Goal: Transaction & Acquisition: Purchase product/service

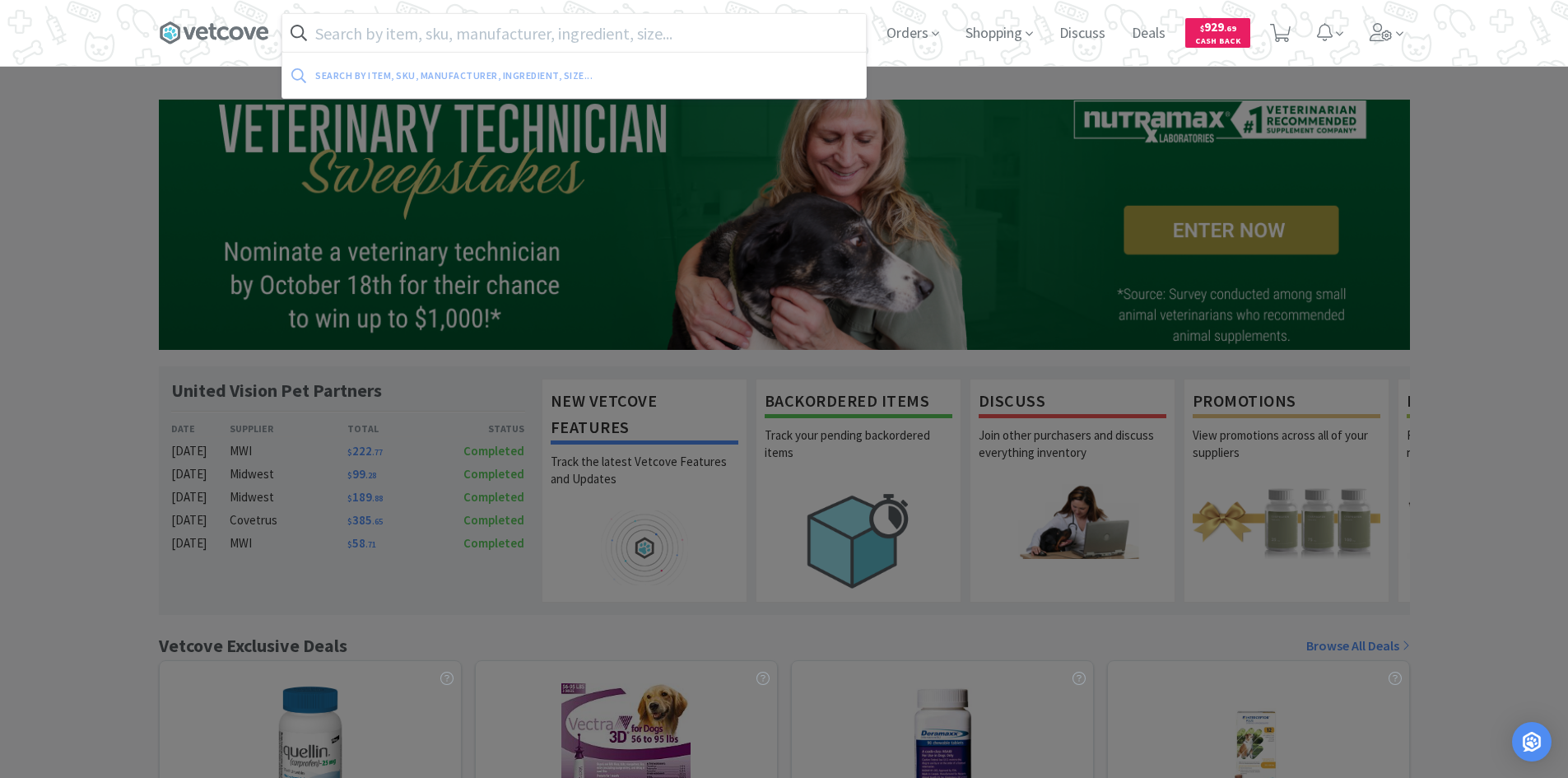
click at [518, 32] on input "text" at bounding box center [574, 33] width 584 height 38
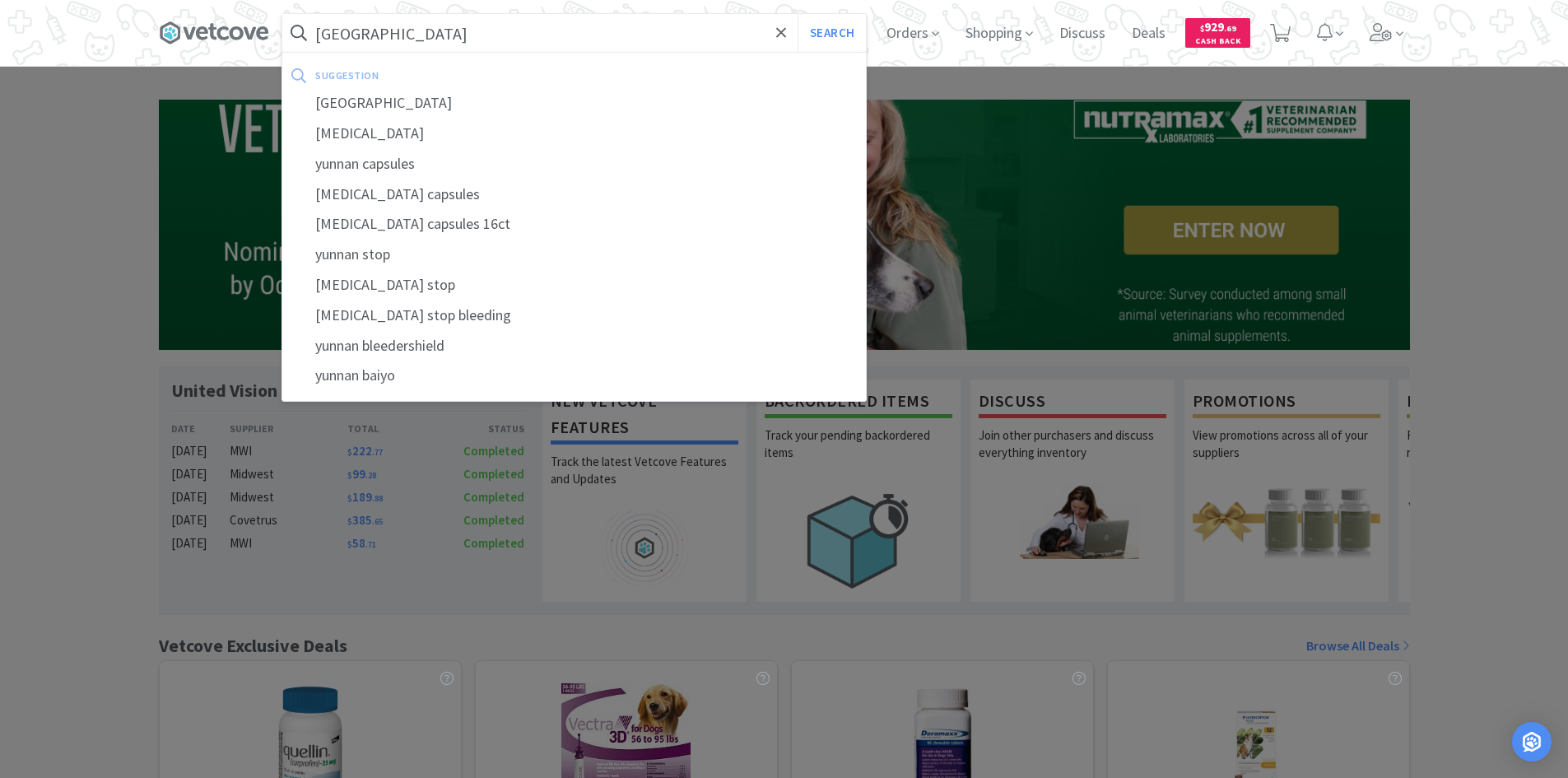
type input "[GEOGRAPHIC_DATA]"
click at [797, 14] on button "Search" at bounding box center [831, 33] width 68 height 38
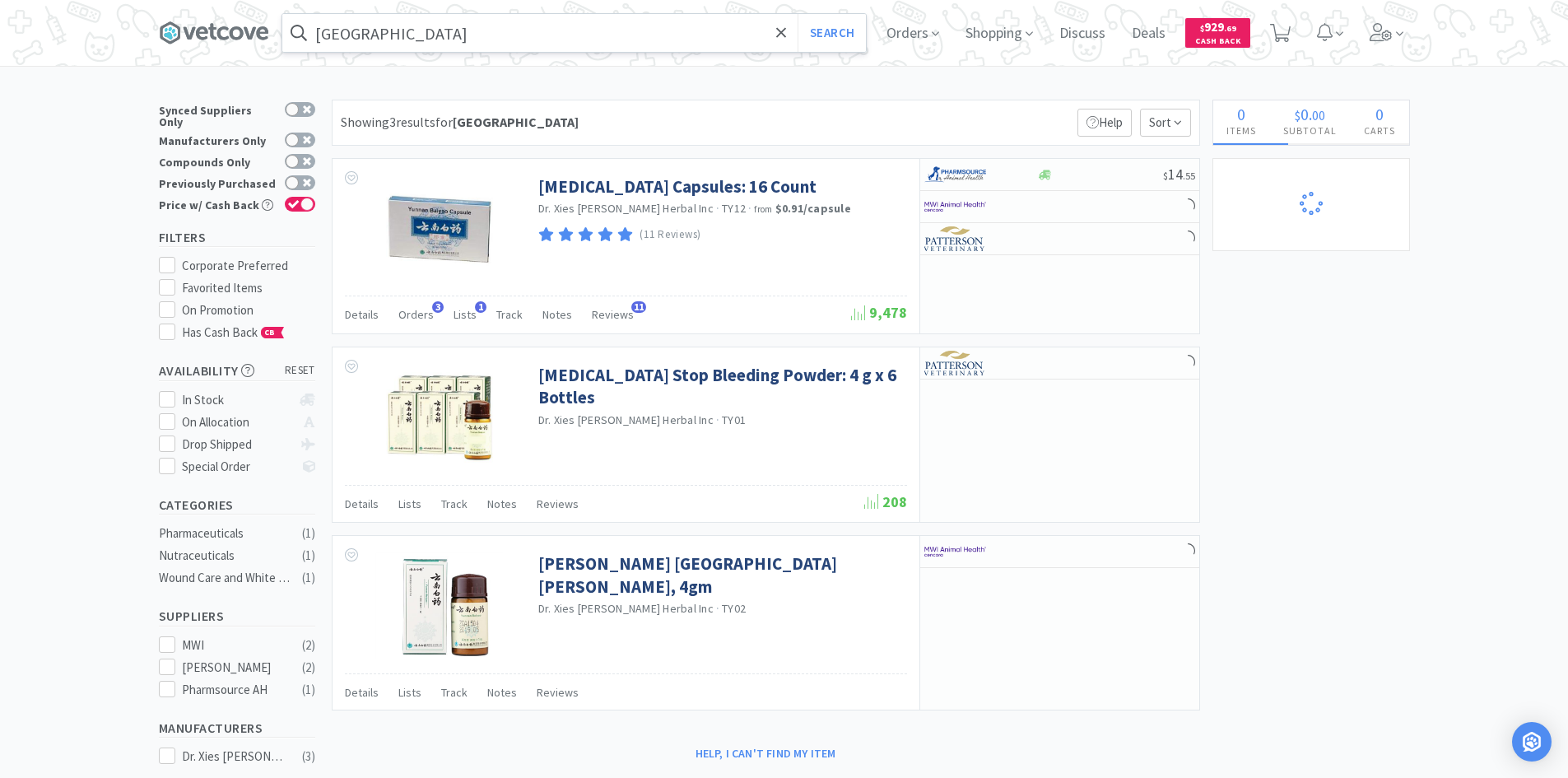
select select "4"
select select "1"
select select "4"
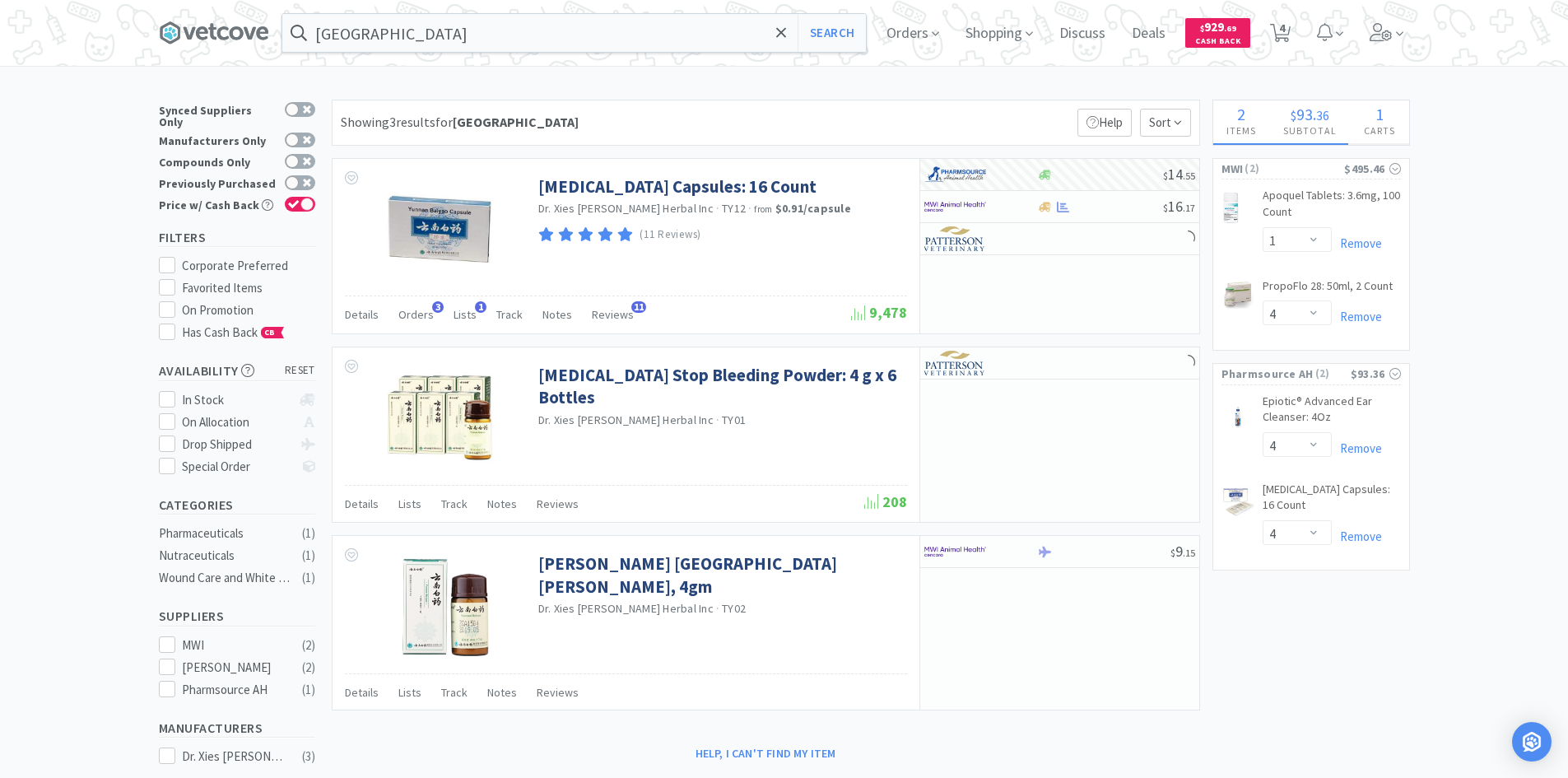
select select "4"
select select "1"
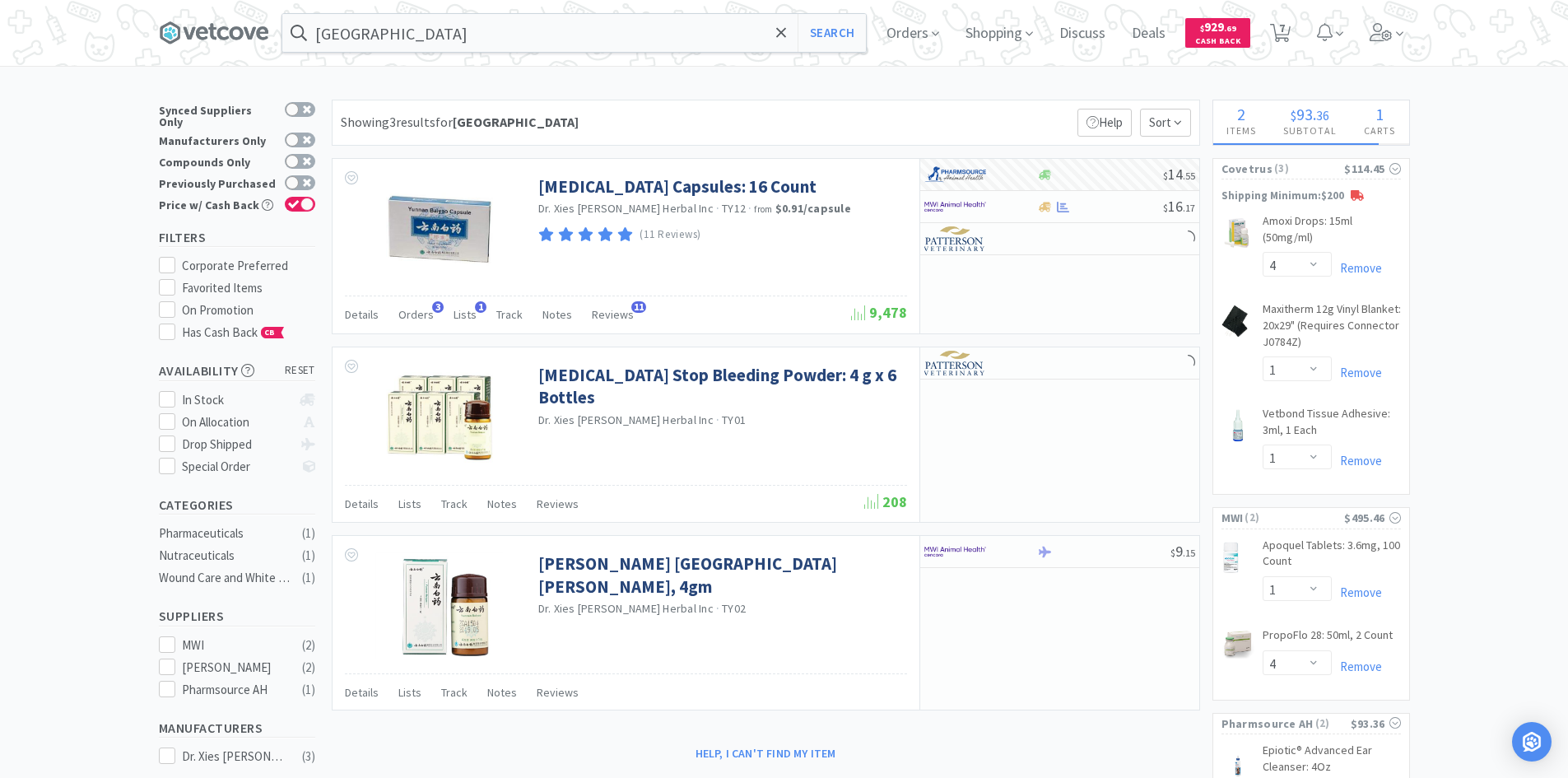
select select "1"
select select "2"
click at [449, 23] on input "[GEOGRAPHIC_DATA]" at bounding box center [574, 33] width 584 height 38
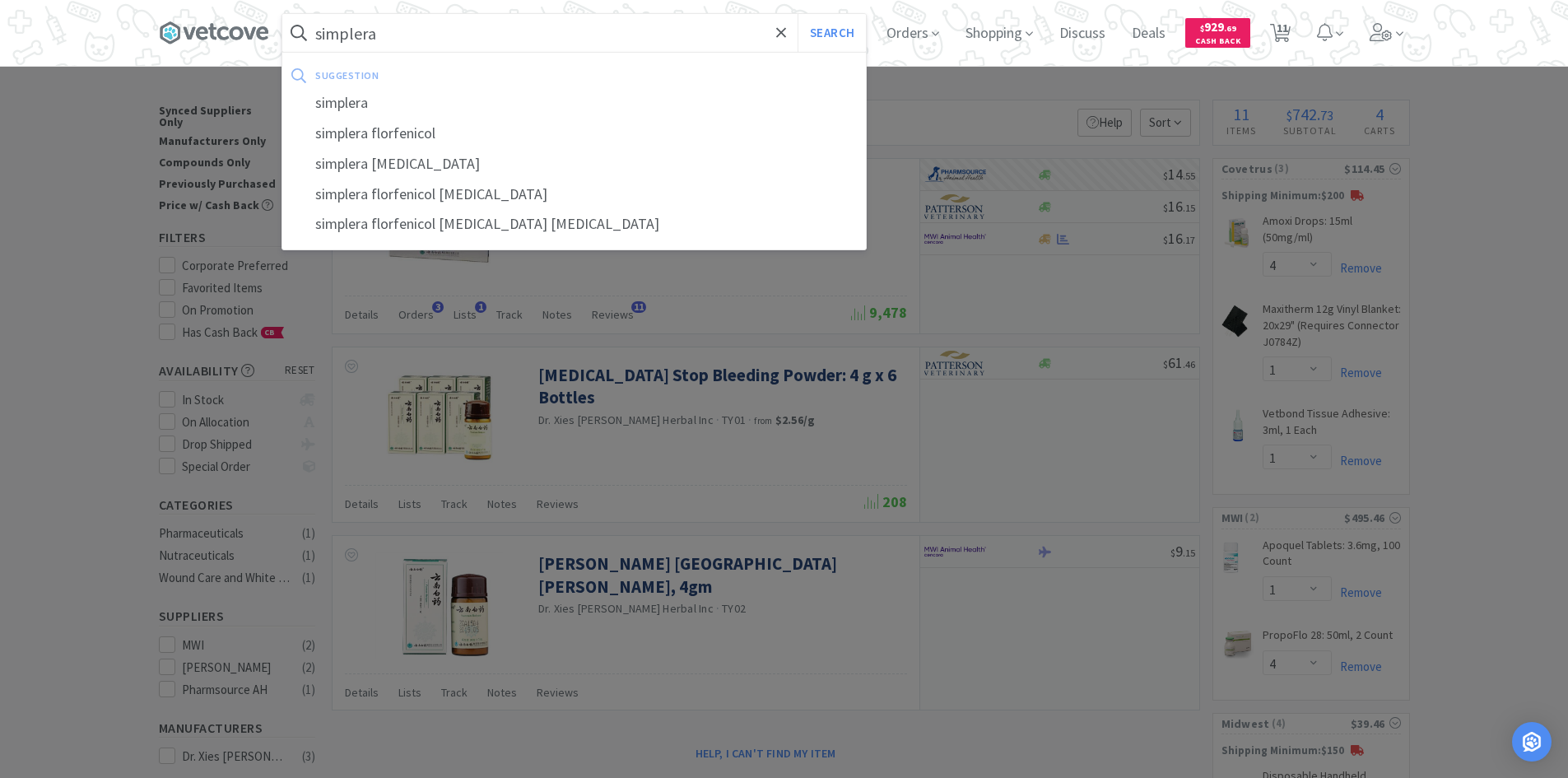
type input "simplera"
click at [797, 14] on button "Search" at bounding box center [831, 33] width 68 height 38
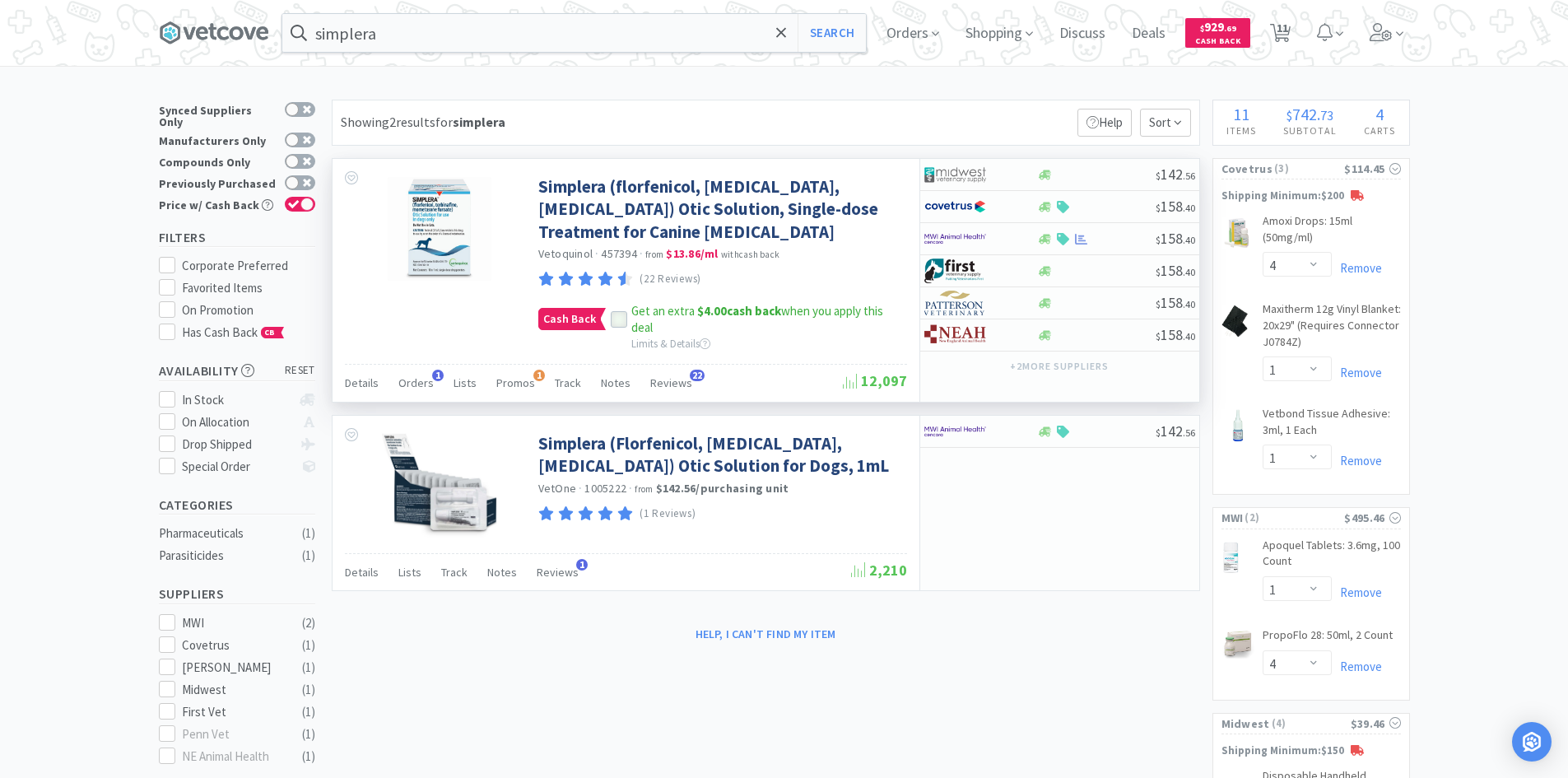
click at [618, 318] on icon at bounding box center [618, 320] width 11 height 8
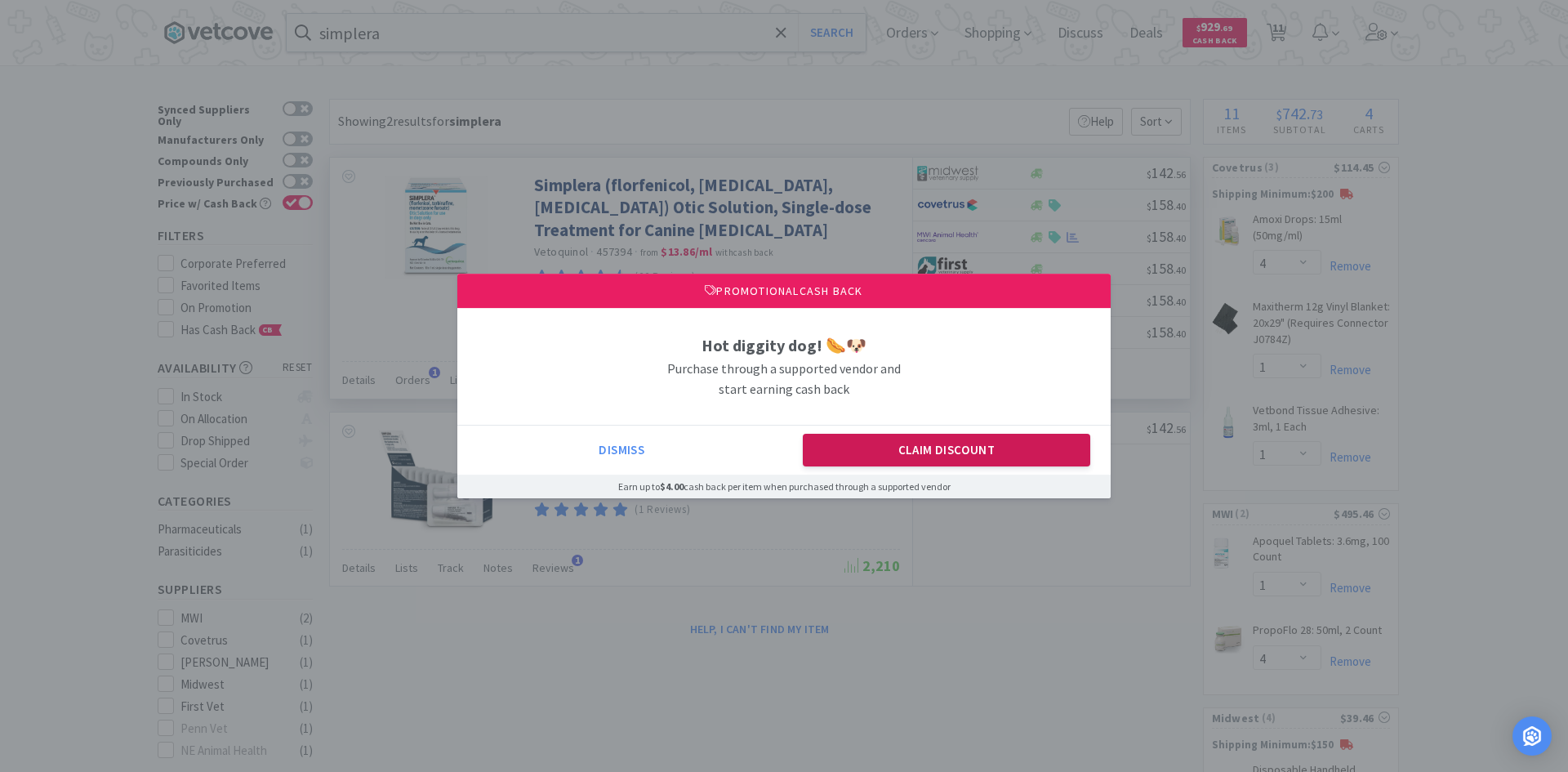
click at [892, 444] on button "Claim Discount" at bounding box center [947, 450] width 289 height 32
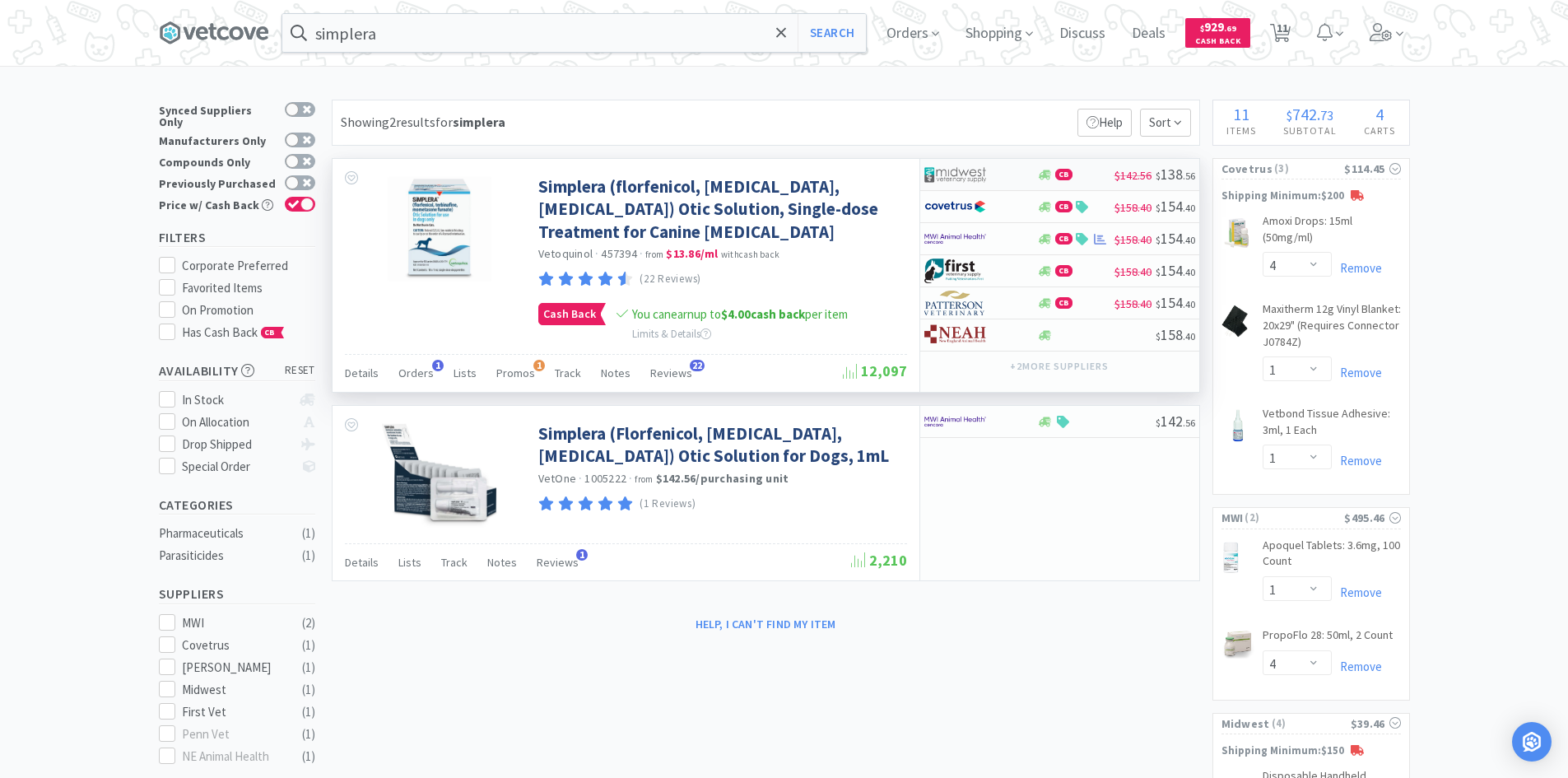
click at [1004, 178] on div at bounding box center [968, 174] width 90 height 28
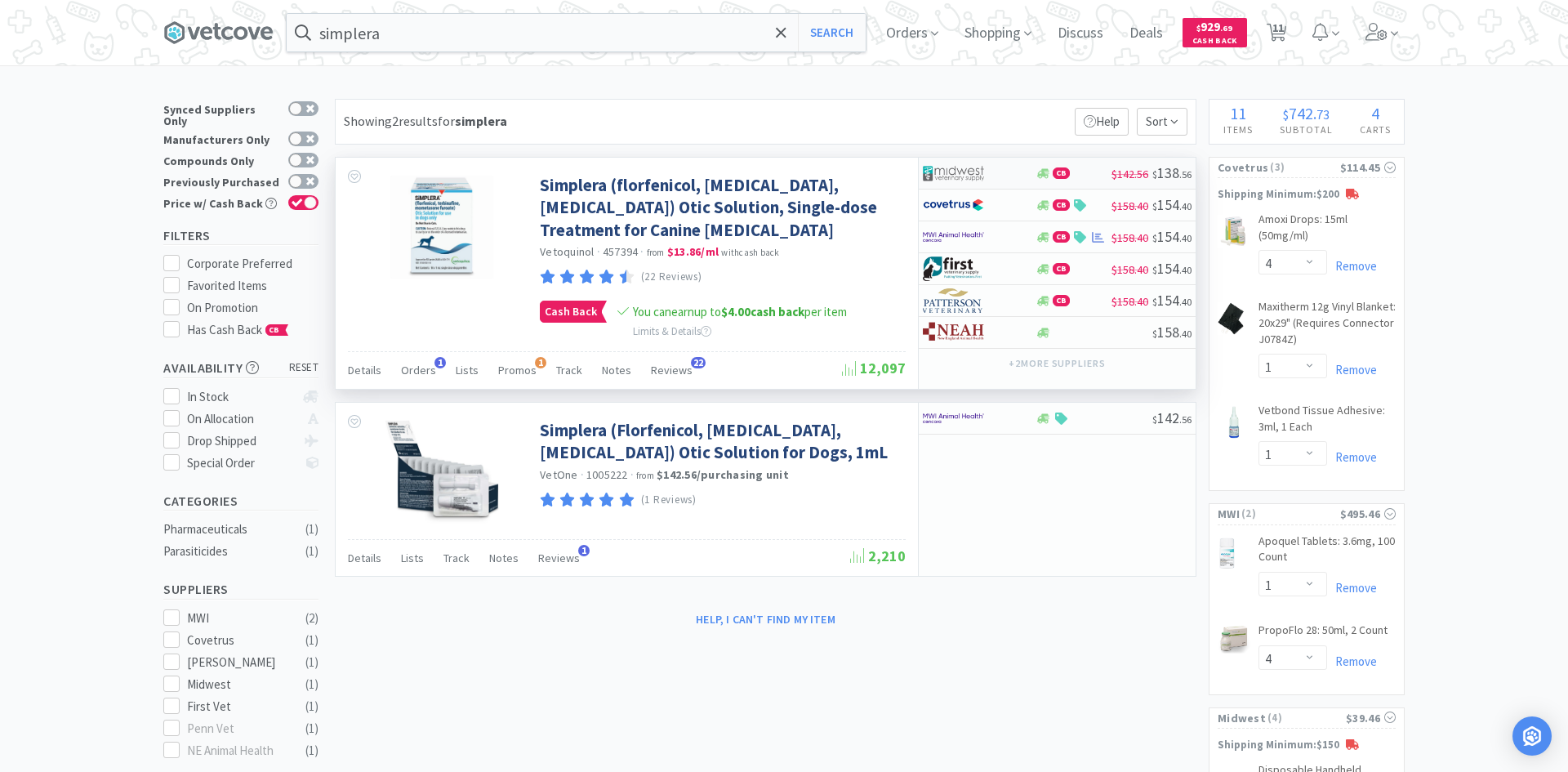
select select "1"
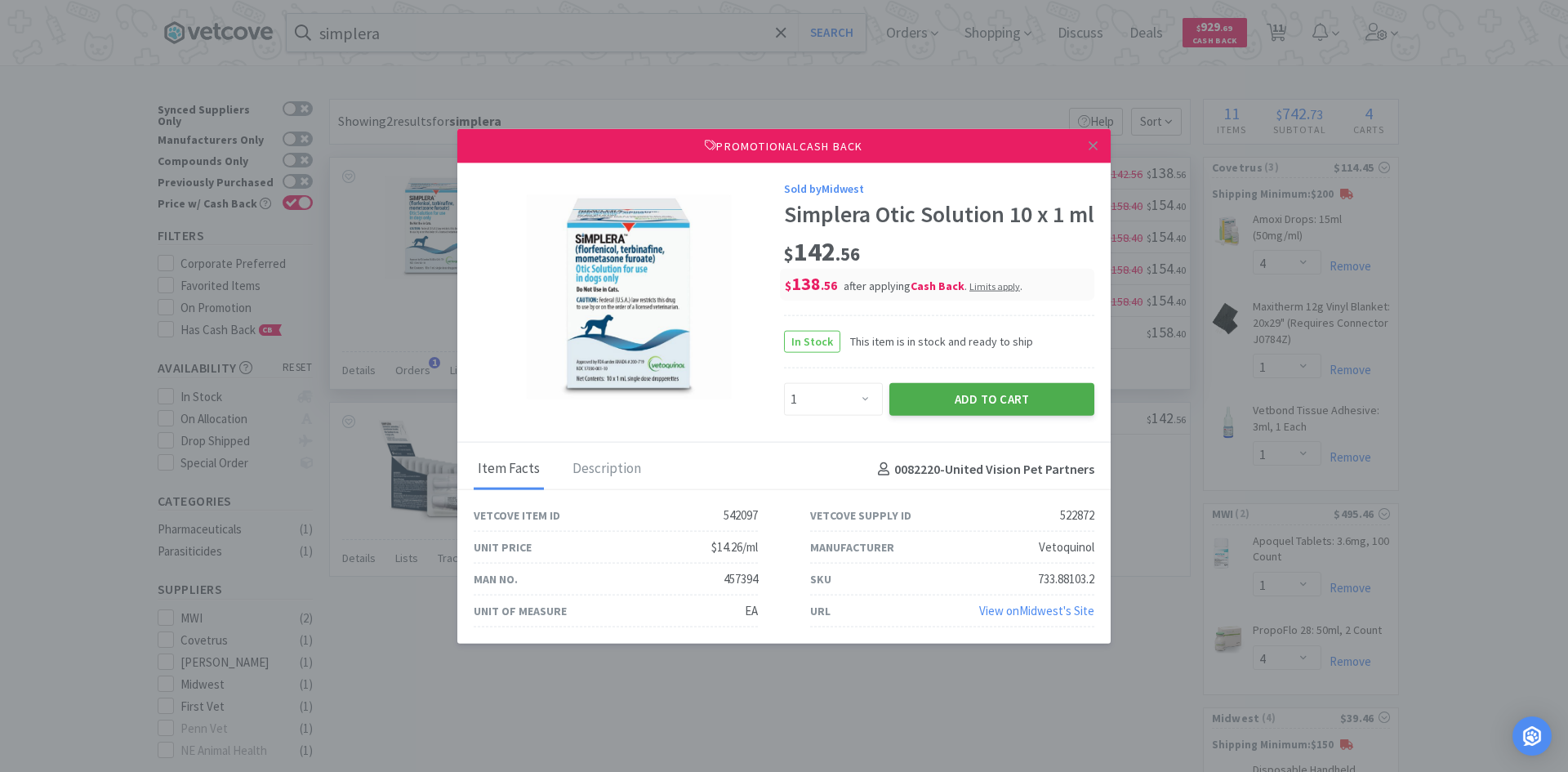
click at [963, 415] on button "Add to Cart" at bounding box center [992, 399] width 205 height 32
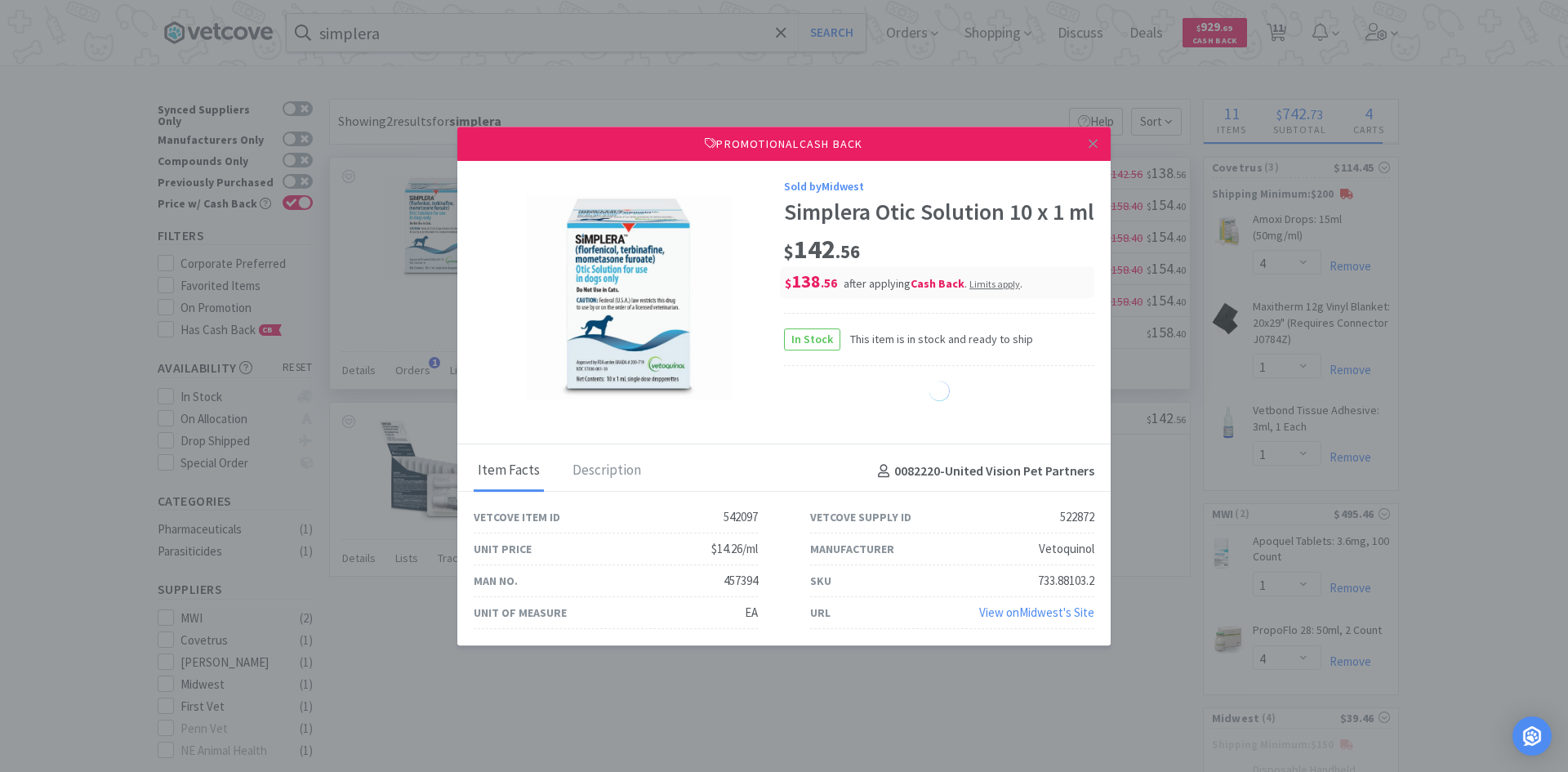
select select "1"
select select "2"
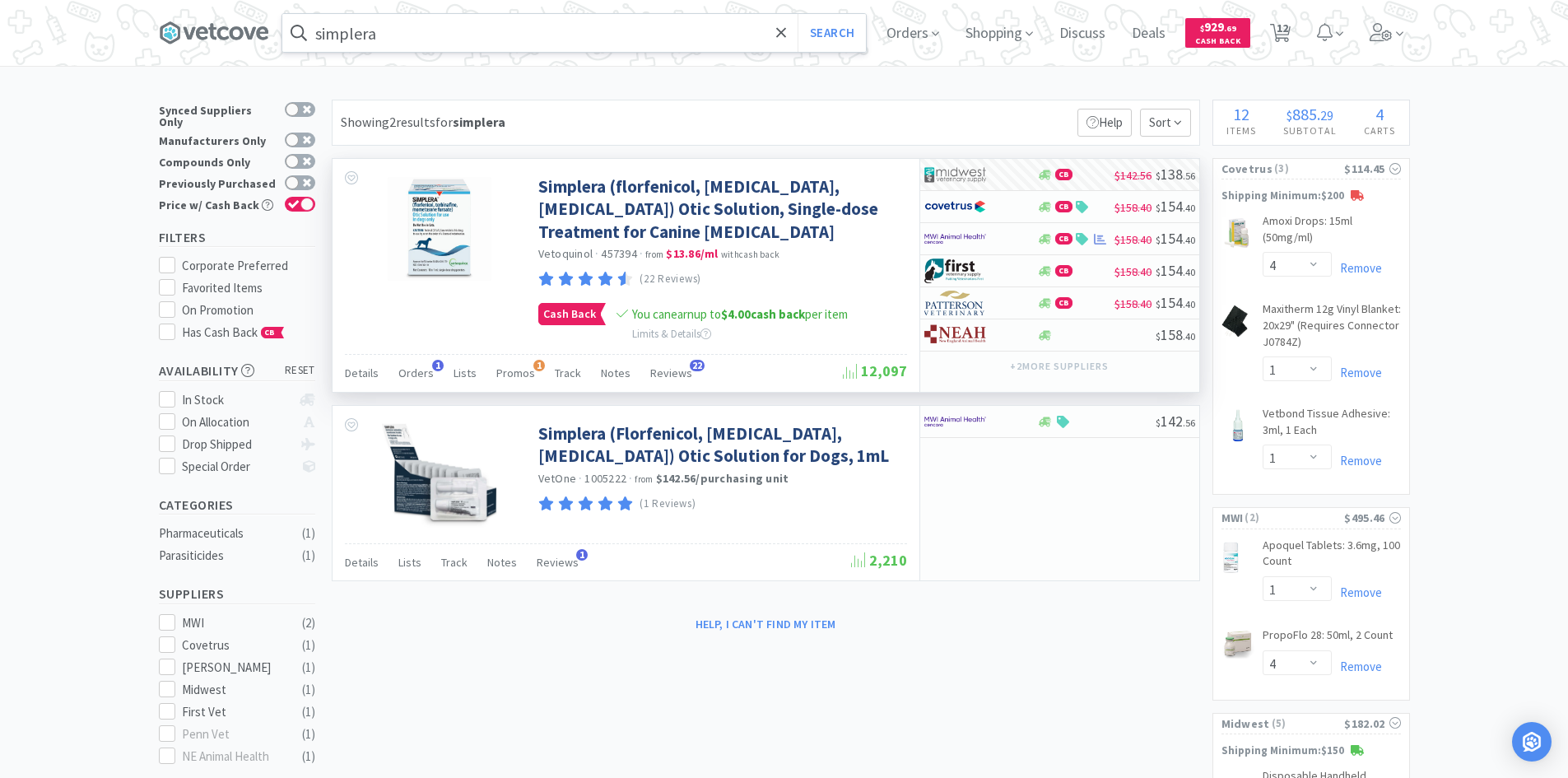
click at [476, 34] on input "simplera" at bounding box center [574, 33] width 584 height 38
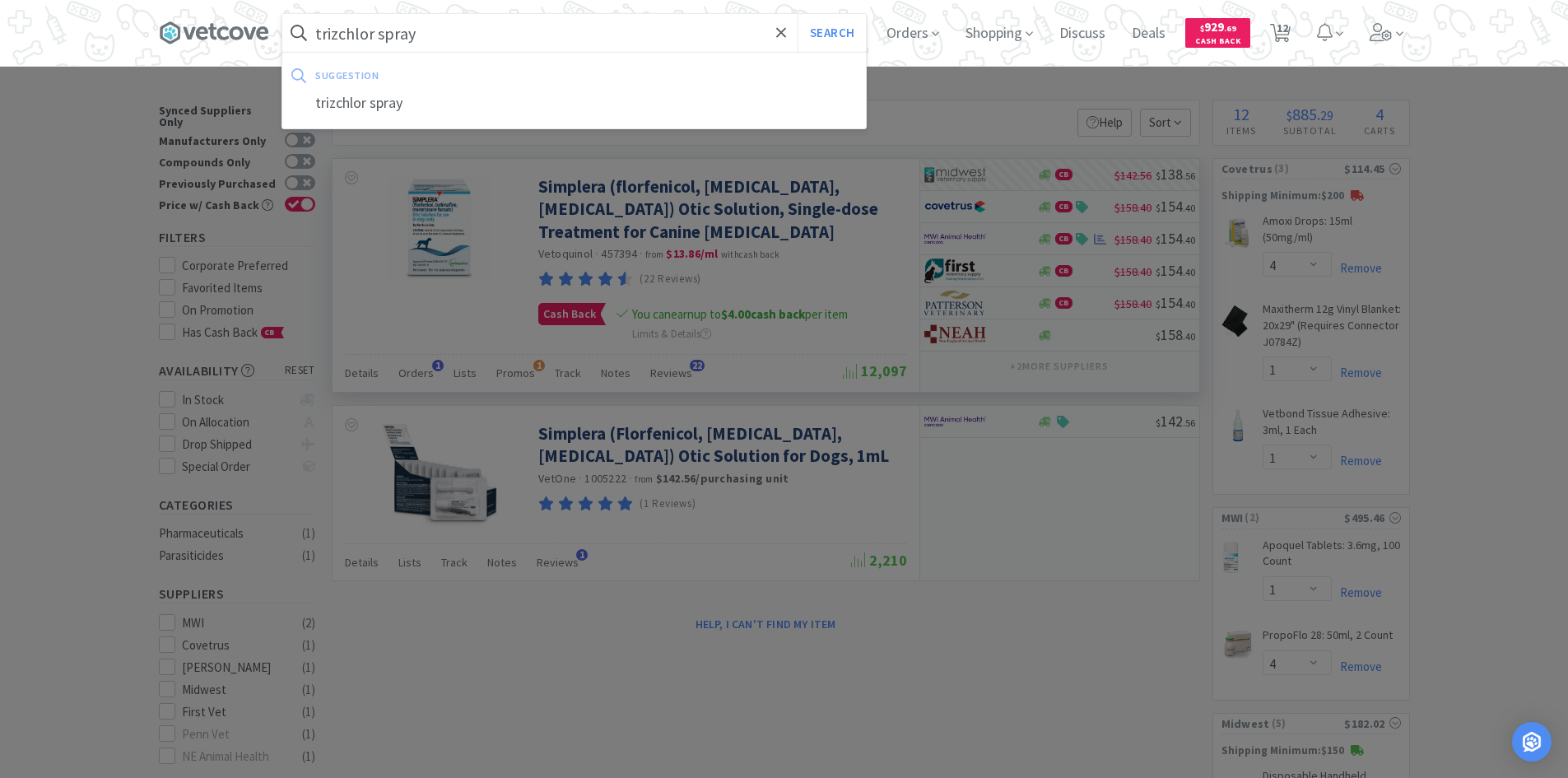
type input "trizchlor spray"
click at [797, 14] on button "Search" at bounding box center [831, 33] width 68 height 38
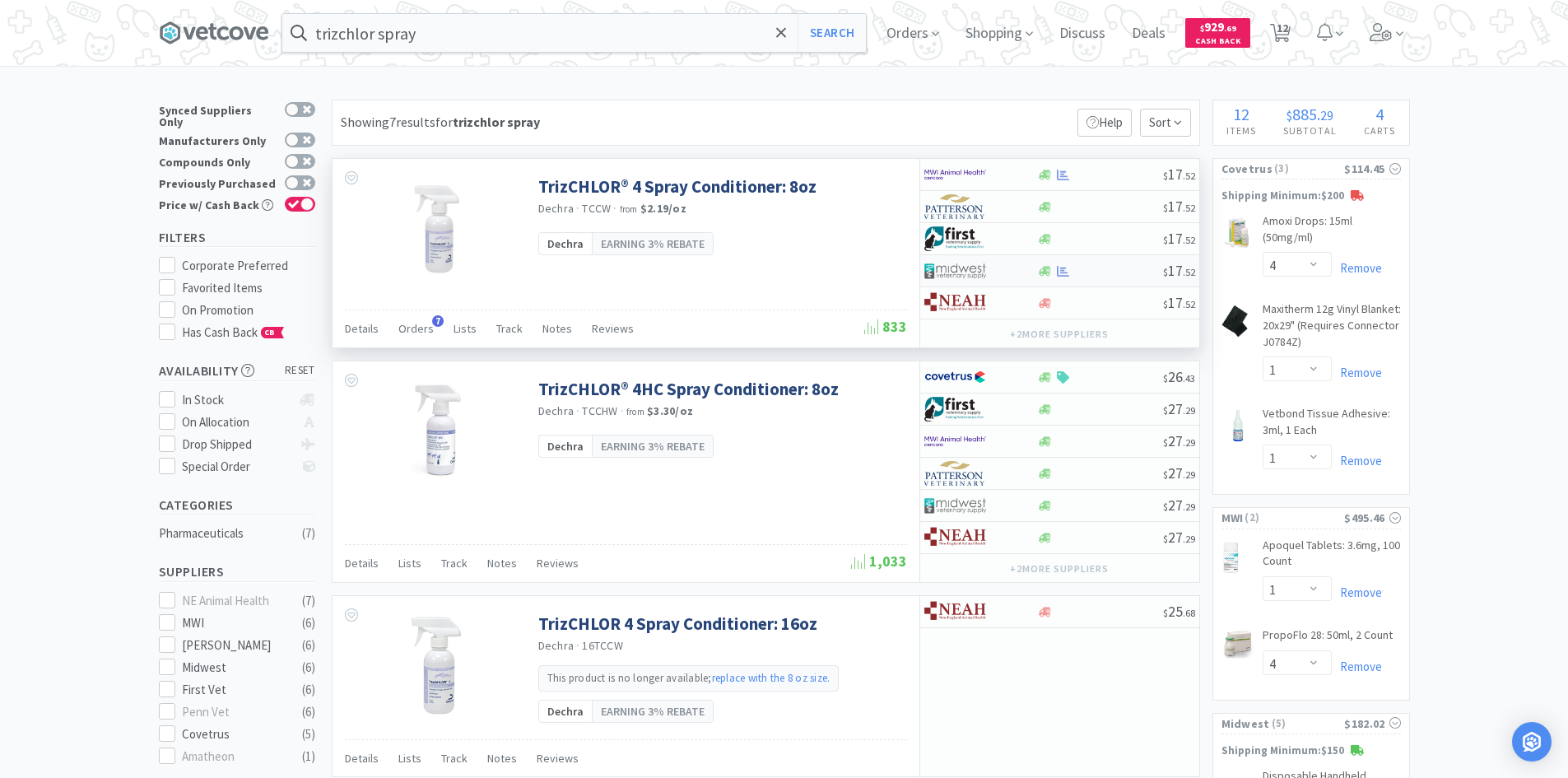
click at [1008, 276] on div at bounding box center [968, 271] width 90 height 28
select select "1"
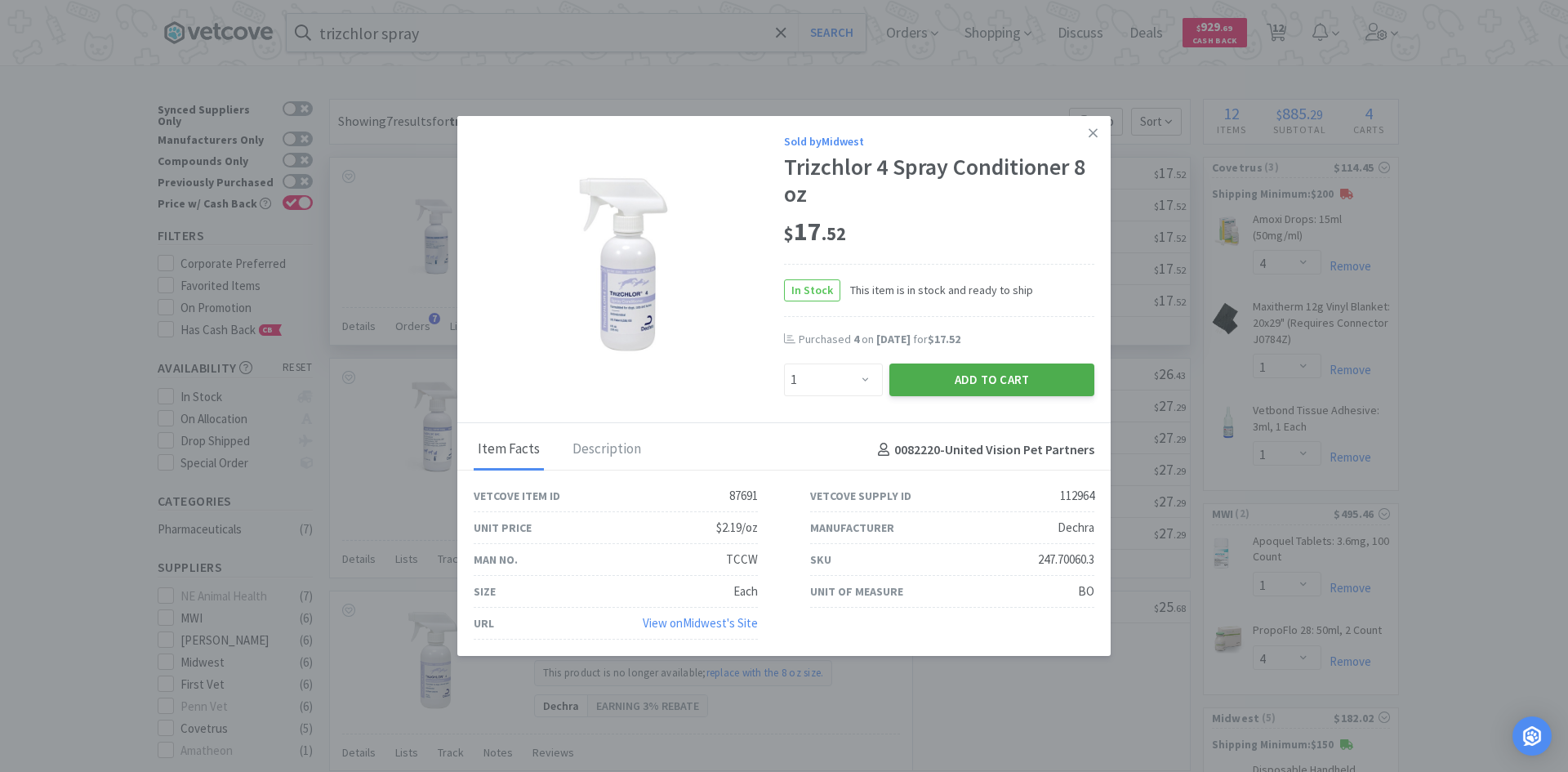
click at [931, 374] on button "Add to Cart" at bounding box center [992, 379] width 205 height 32
select select "1"
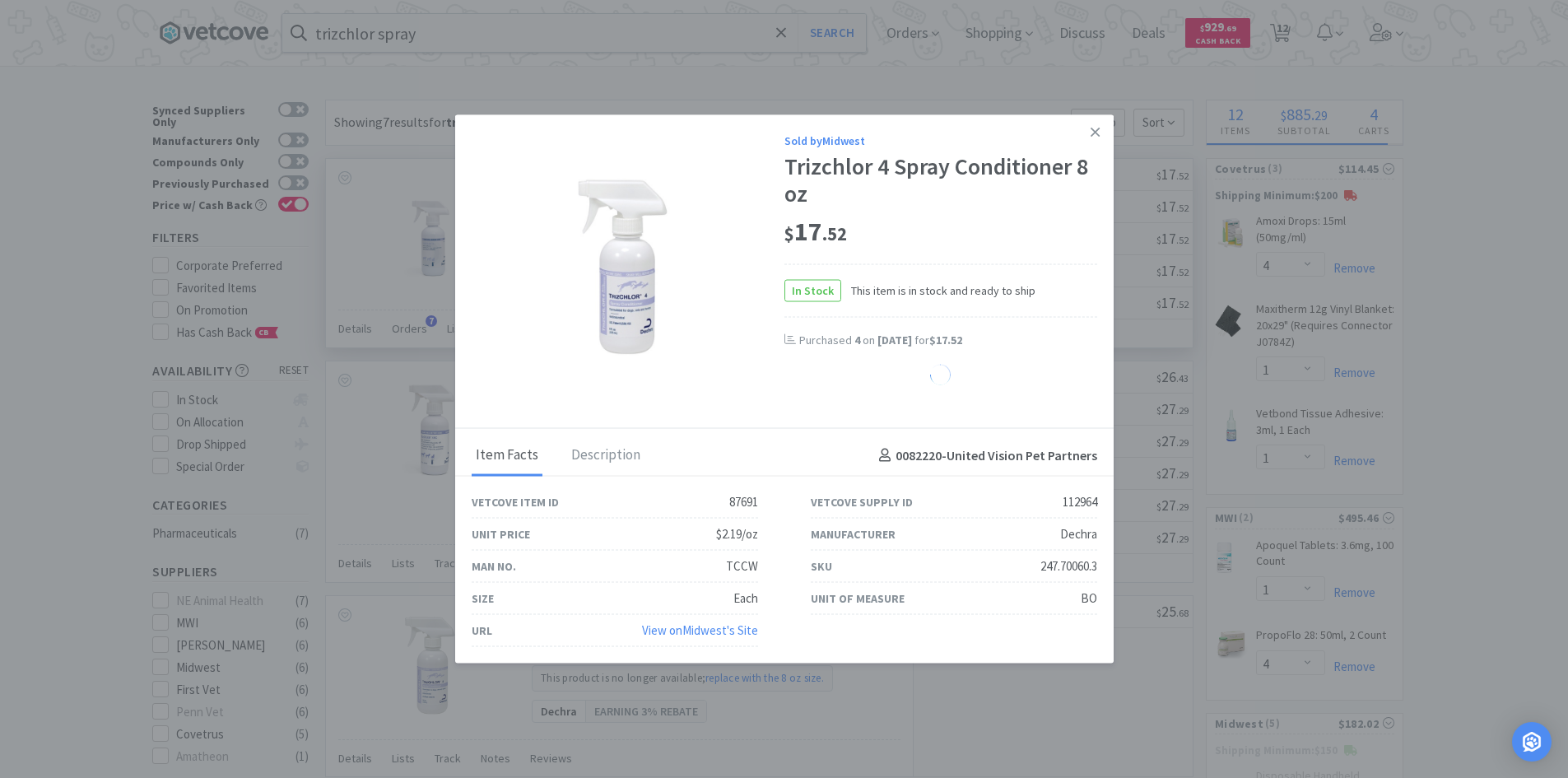
select select "2"
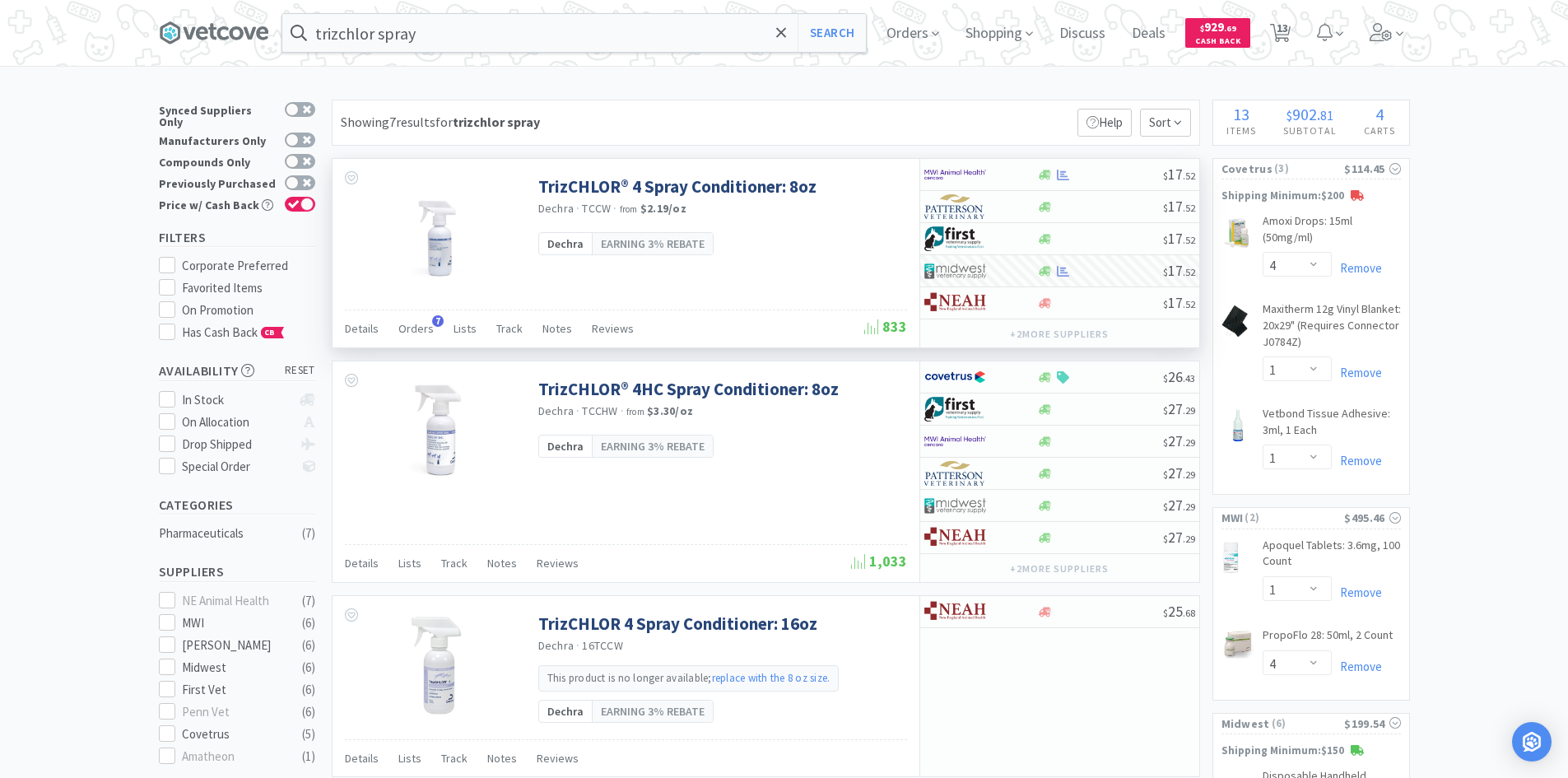
click at [1283, 27] on span "13" at bounding box center [1282, 28] width 12 height 66
select select "4"
select select "1"
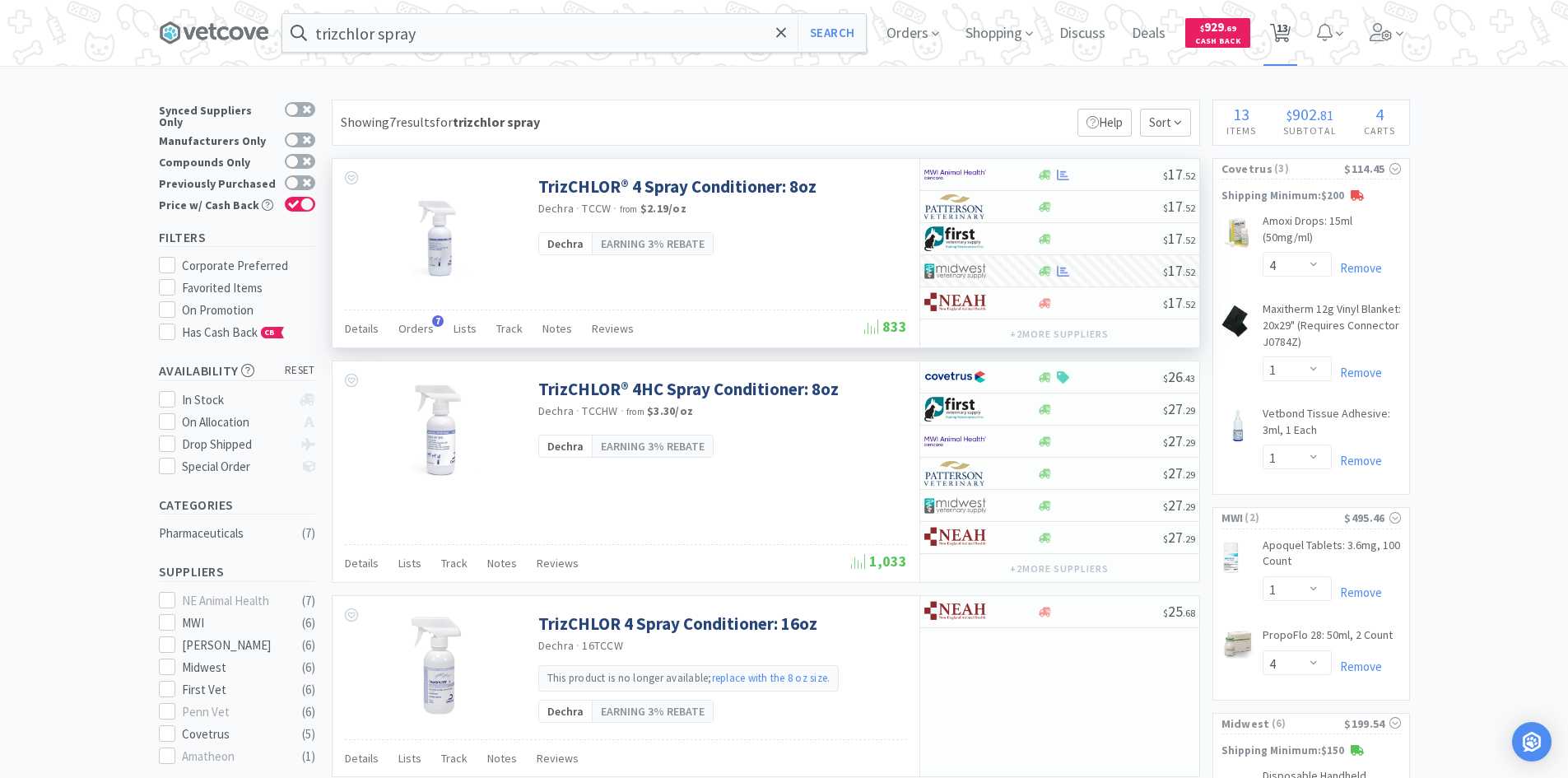
select select "1"
select select "4"
select select "1"
select select "2"
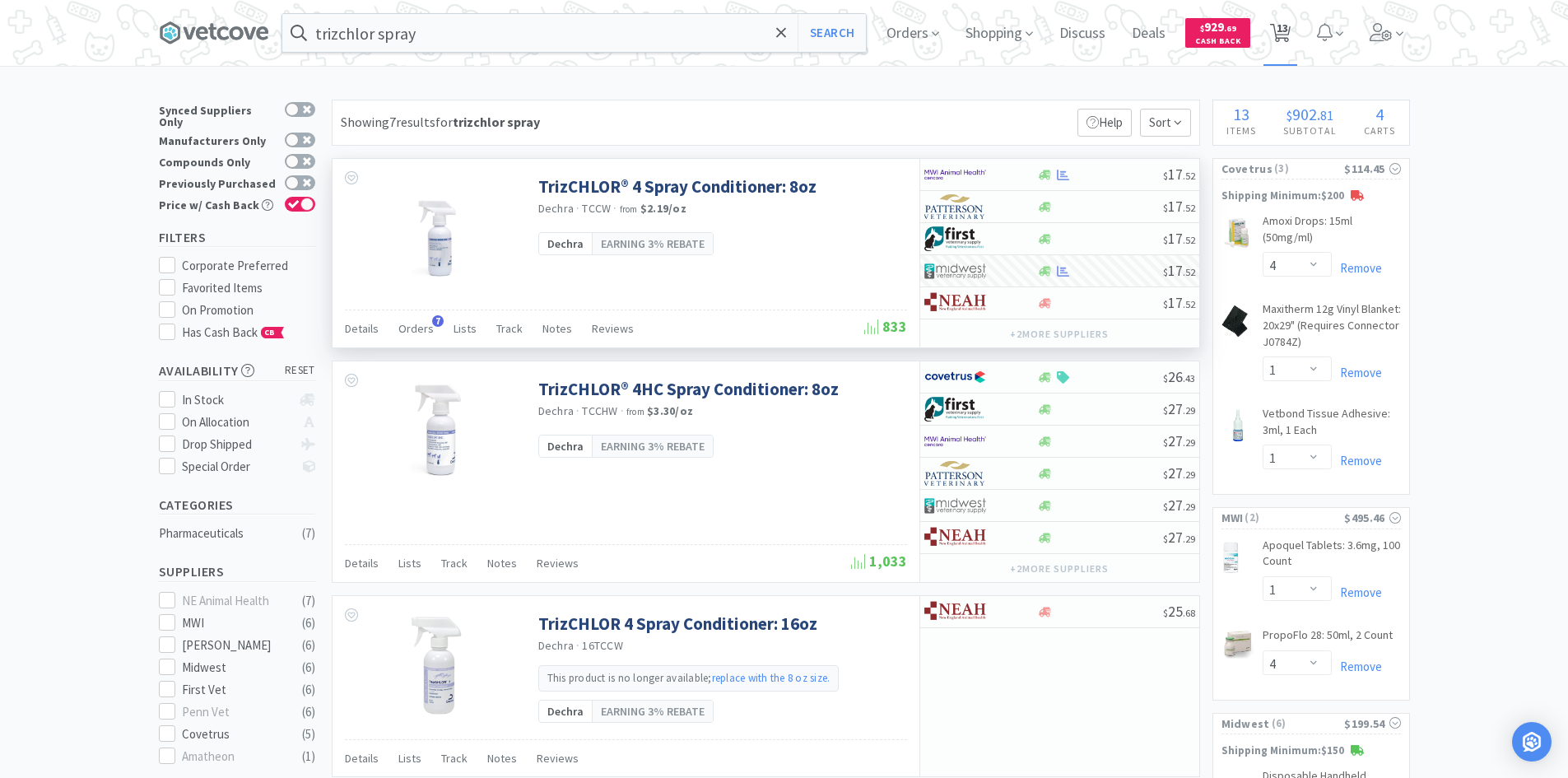
select select "1"
select select "2"
select select "4"
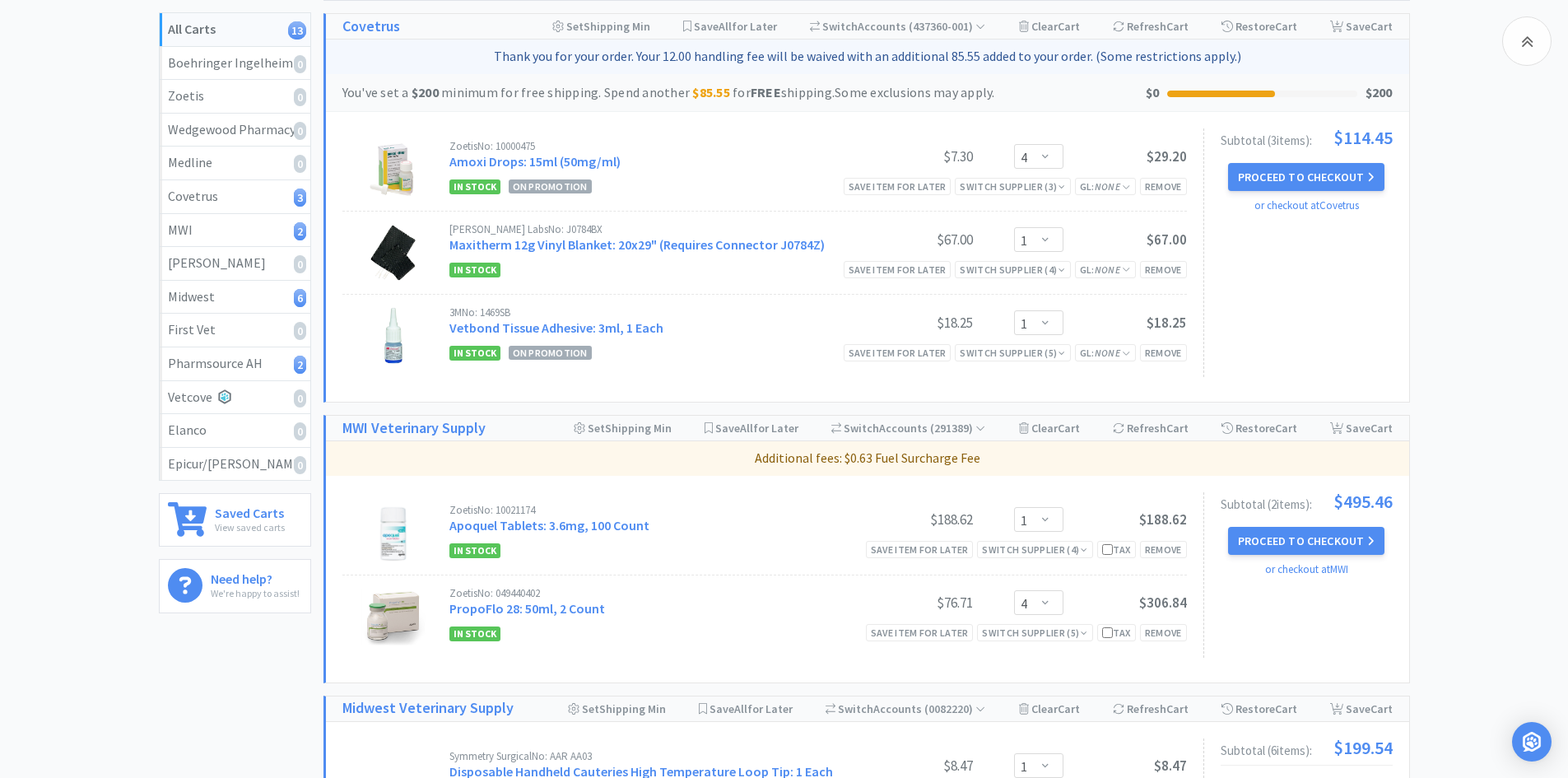
scroll to position [247, 0]
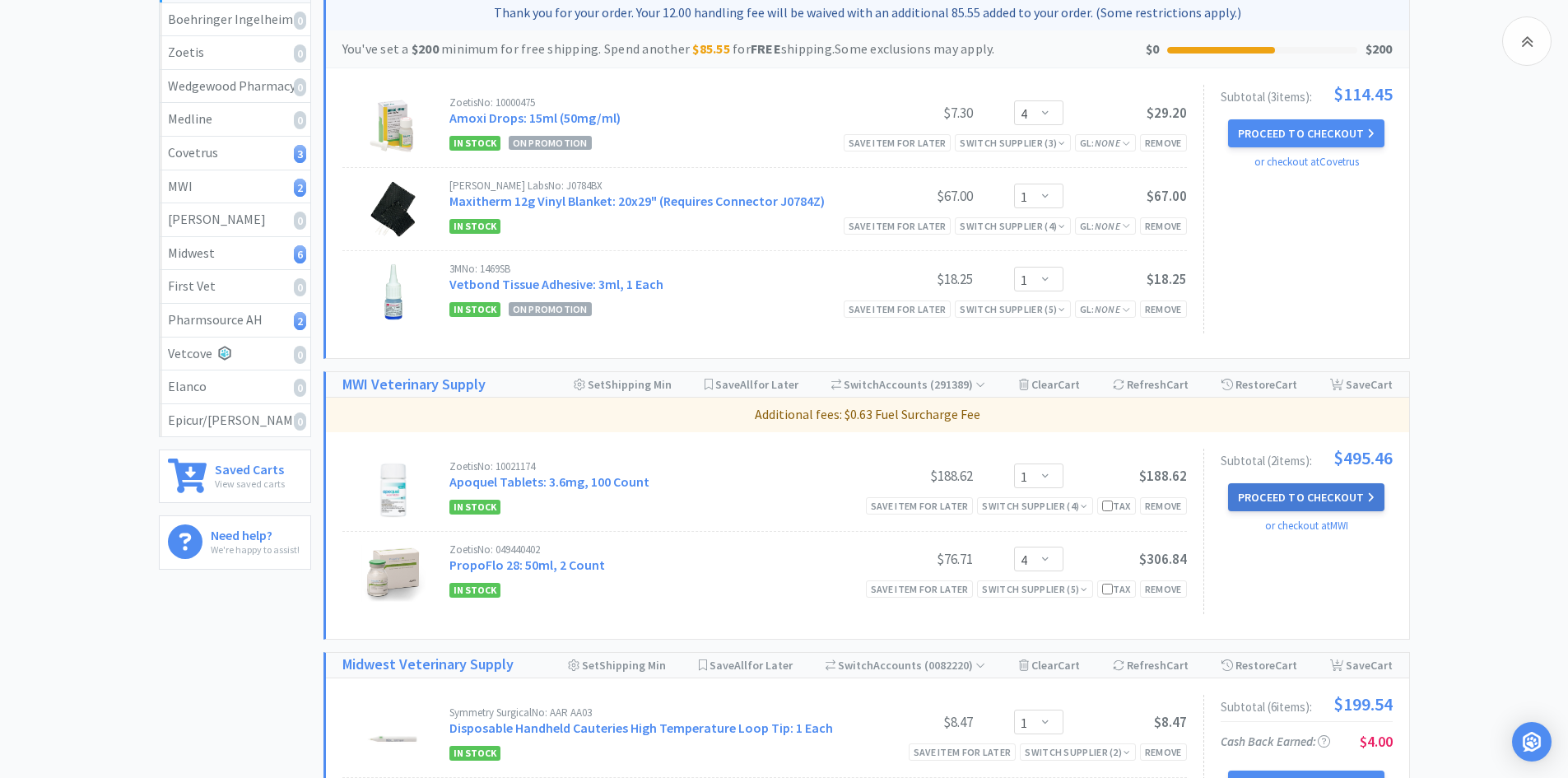
click at [1335, 496] on button "Proceed to Checkout" at bounding box center [1306, 497] width 156 height 28
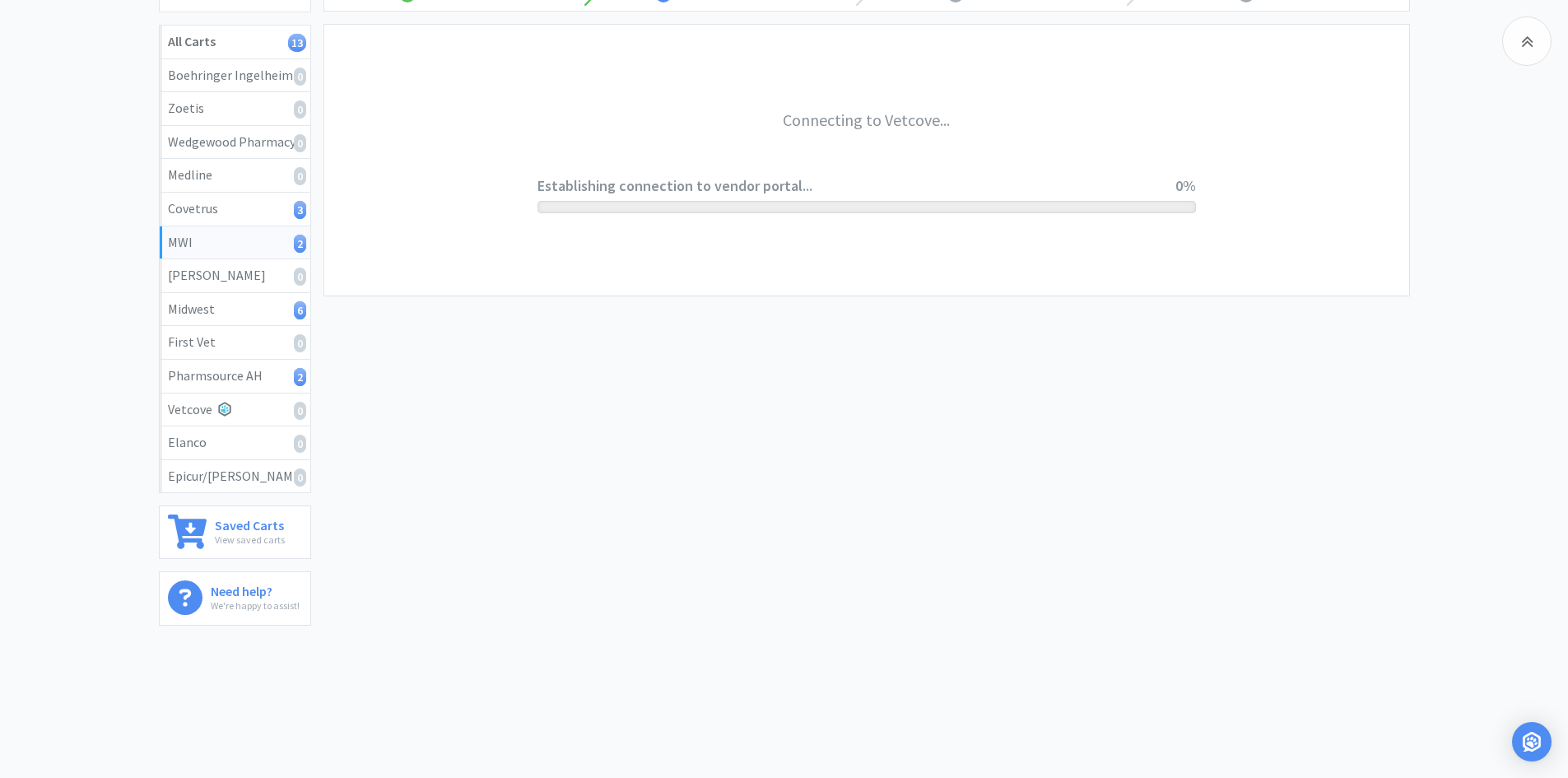
scroll to position [191, 0]
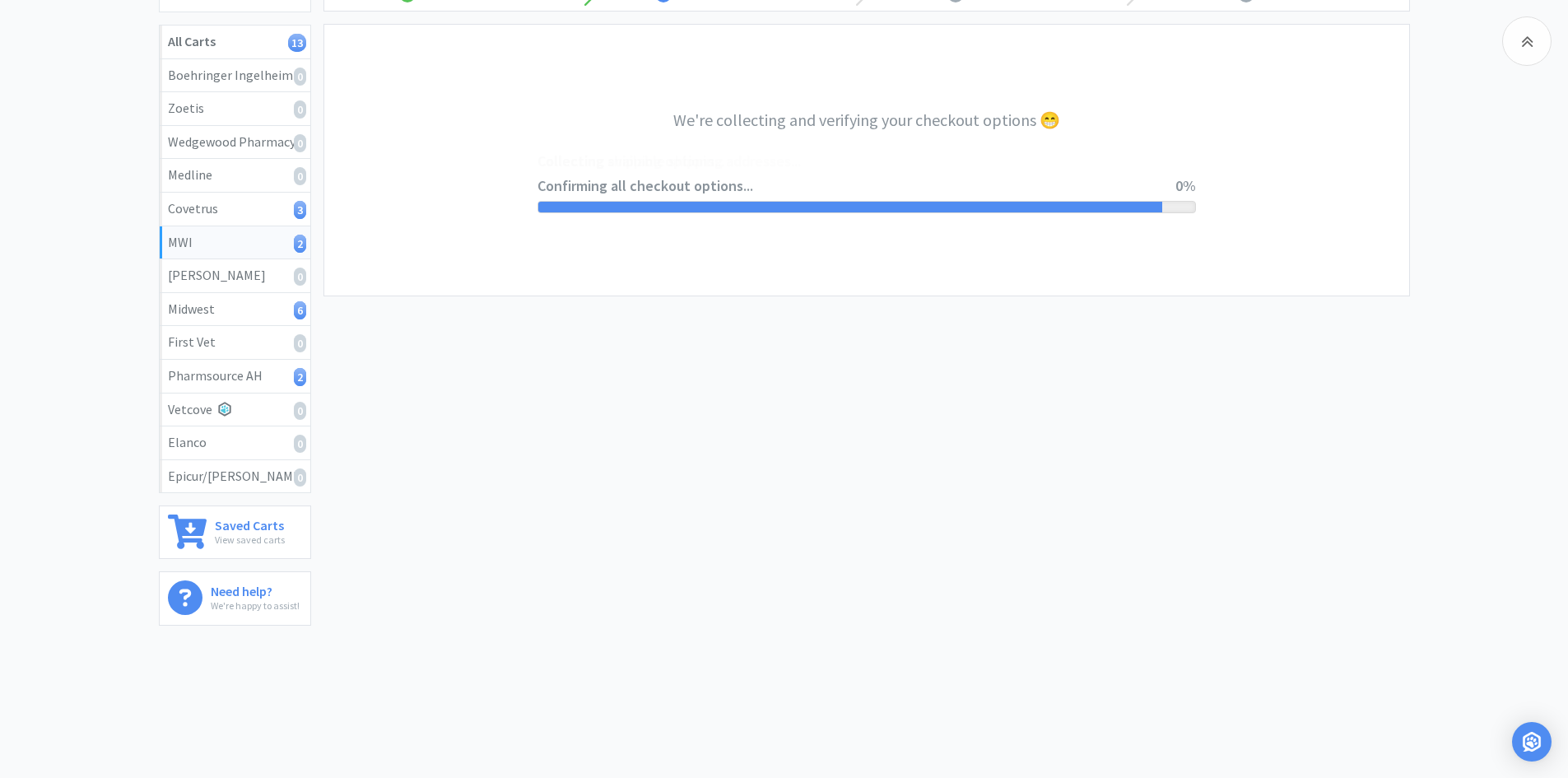
select select "STD_"
select select "FX9"
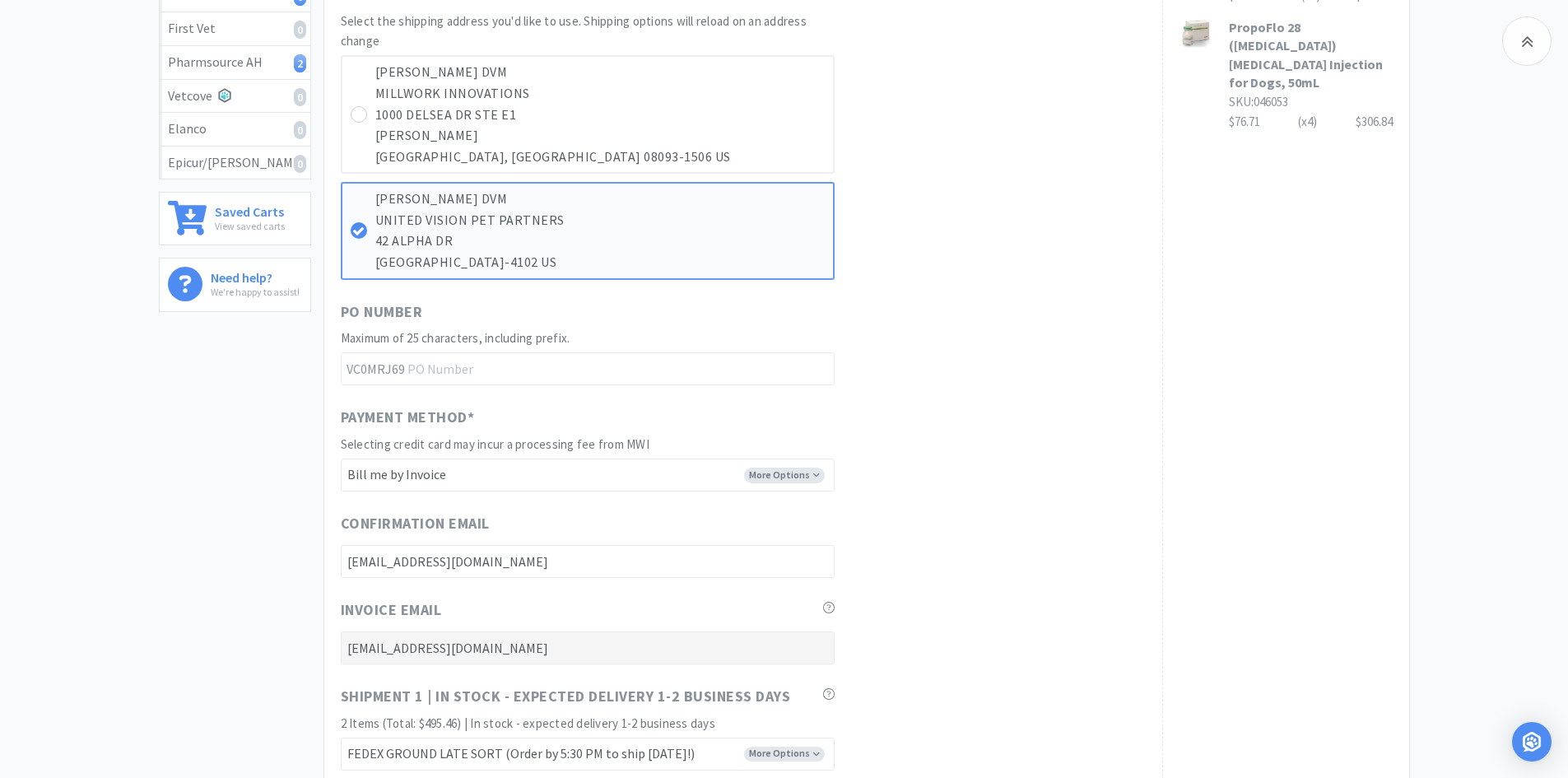
scroll to position [576, 0]
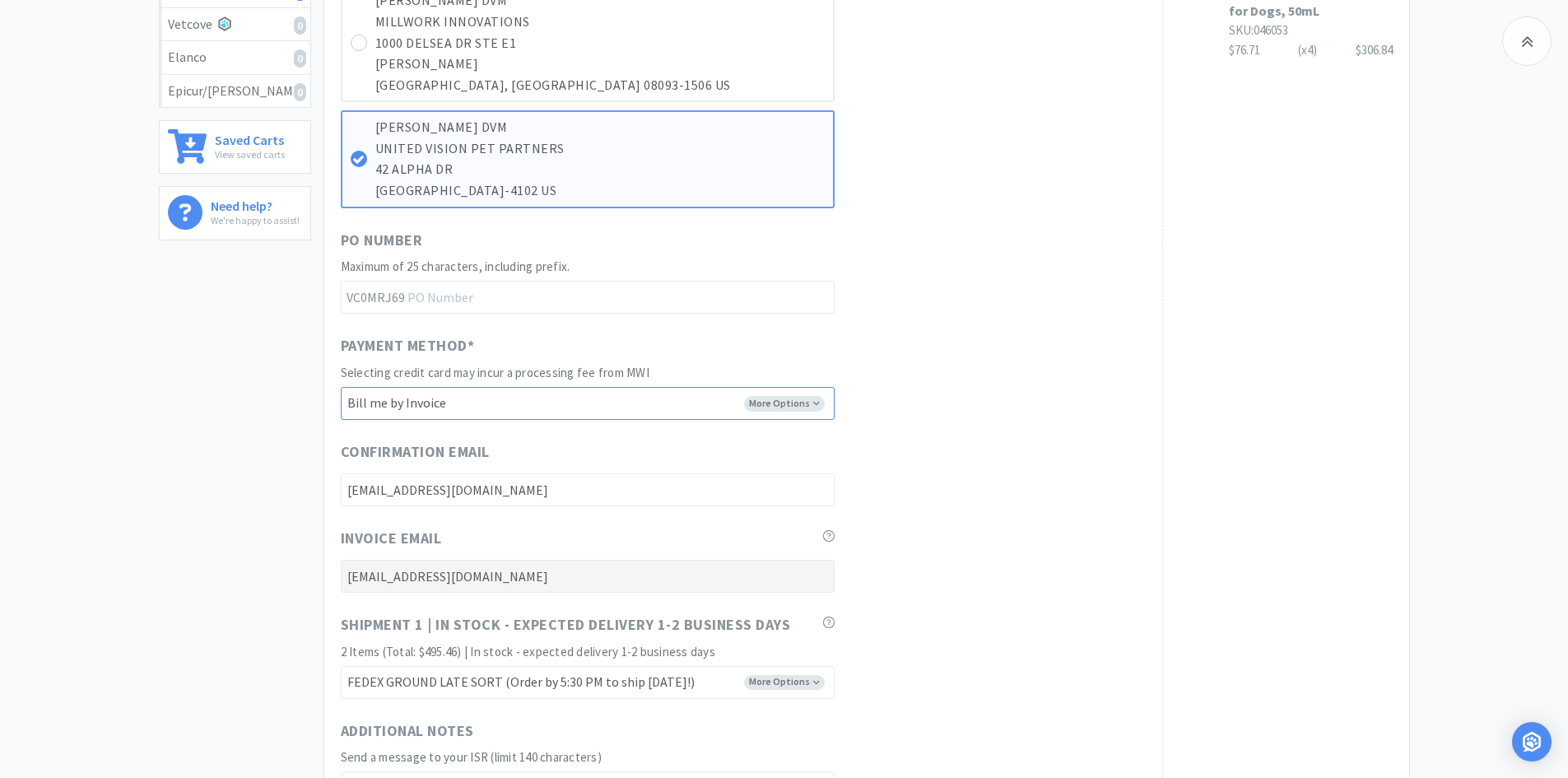
click at [758, 397] on select "-------- Bill me by Invoice MC ending in ***0152 Exp: 03/2029" at bounding box center [587, 403] width 494 height 33
click at [340, 387] on select "-------- Bill me by Invoice MC ending in ***0152 Exp: 03/2029" at bounding box center [587, 403] width 494 height 33
click at [960, 393] on div "Payment Method * Selecting credit card may incur a processing fee from MWI More…" at bounding box center [742, 377] width 804 height 86
click at [823, 415] on select "-------- Bill me by Invoice MC ending in ***0152 Exp: 03/2029" at bounding box center [587, 403] width 494 height 33
select select "STD_"
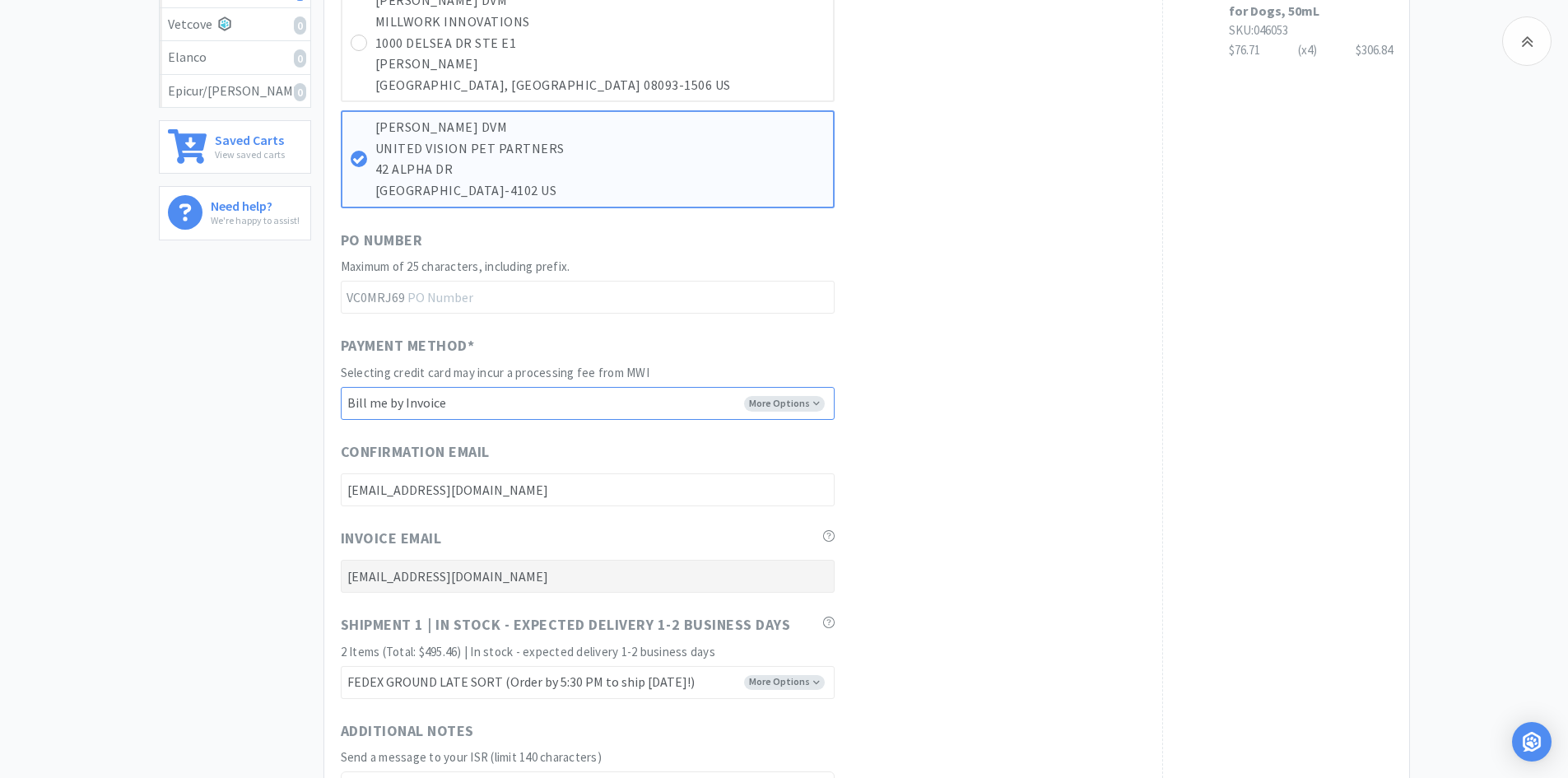
click at [340, 387] on select "-------- Bill me by Invoice MC ending in ***0152 Exp: 03/2029" at bounding box center [587, 403] width 494 height 33
click at [970, 385] on div "Payment Method * Selecting credit card may incur a processing fee from MWI More…" at bounding box center [742, 377] width 804 height 86
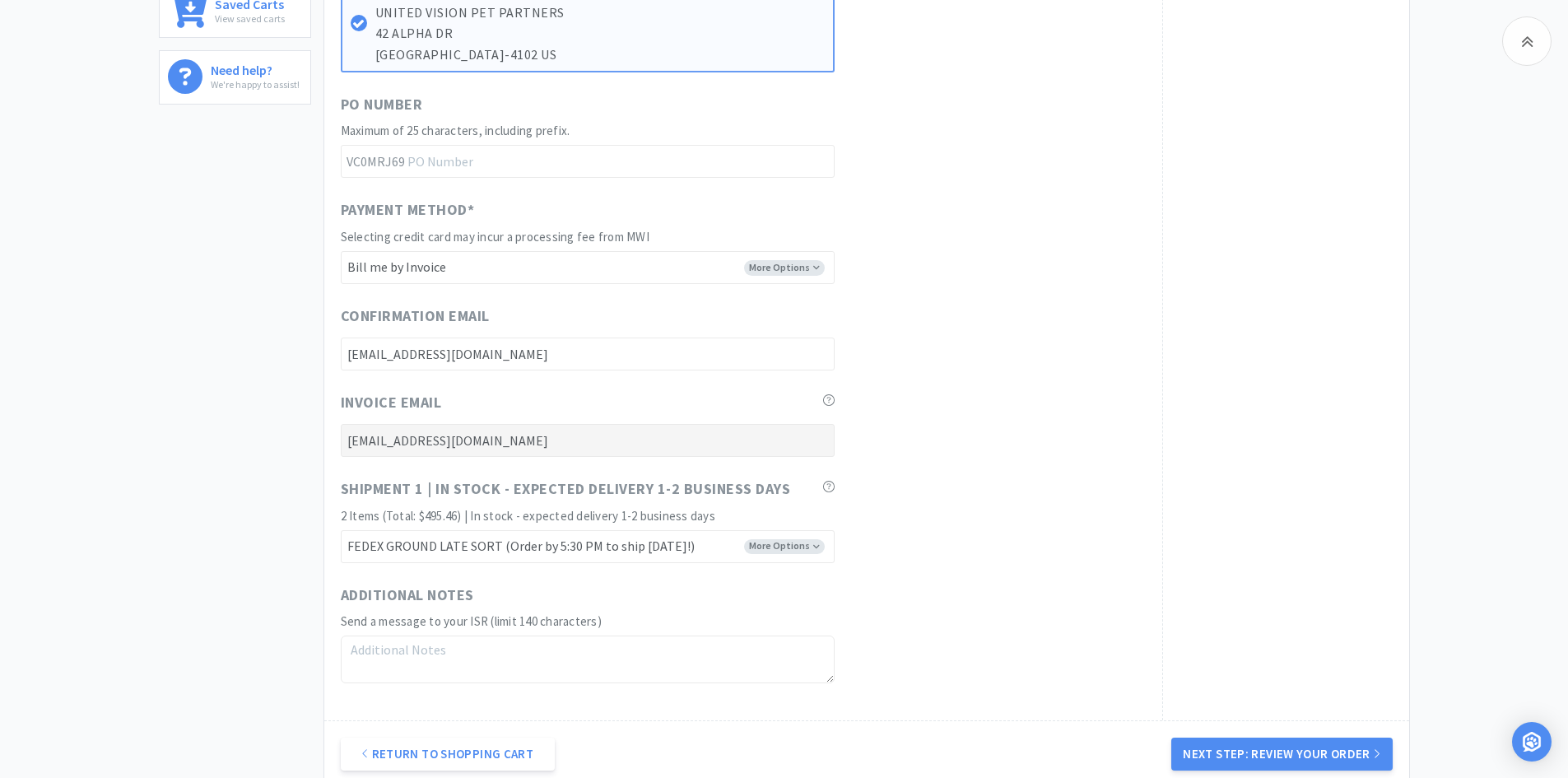
scroll to position [891, 0]
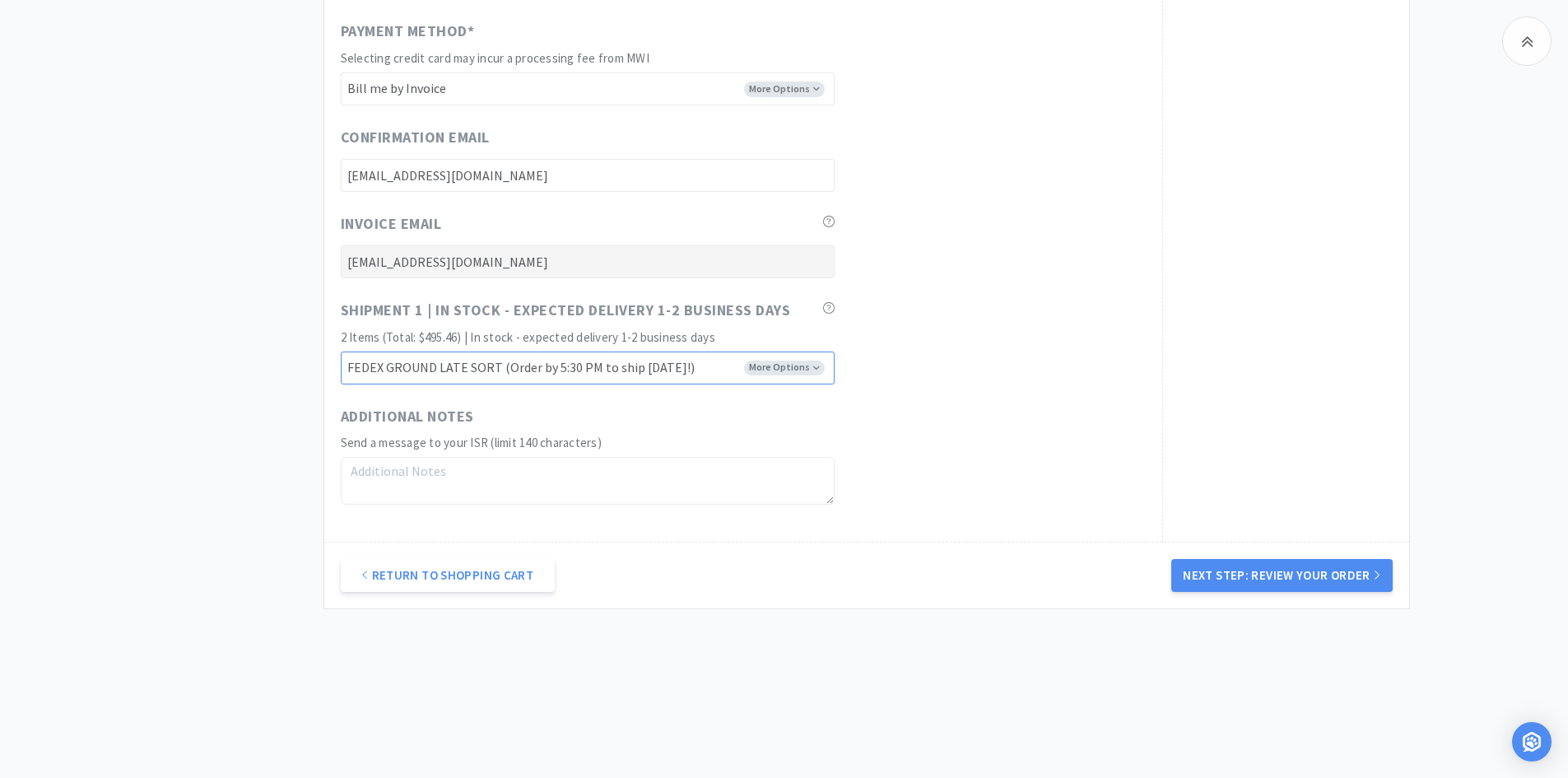
drag, startPoint x: 771, startPoint y: 367, endPoint x: 753, endPoint y: 381, distance: 22.8
click at [771, 367] on select "FEDEX GROUND EARLY SORT (Order by 5:00 PM to ship [DATE]!) FEDEX GROUND LATE SO…" at bounding box center [587, 367] width 494 height 33
select select "FX8"
click at [340, 351] on select "FEDEX GROUND EARLY SORT (Order by 5:00 PM to ship [DATE]!) FEDEX GROUND LATE SO…" at bounding box center [587, 367] width 494 height 33
click at [1218, 577] on button "Next Step: Review Your Order" at bounding box center [1281, 575] width 221 height 33
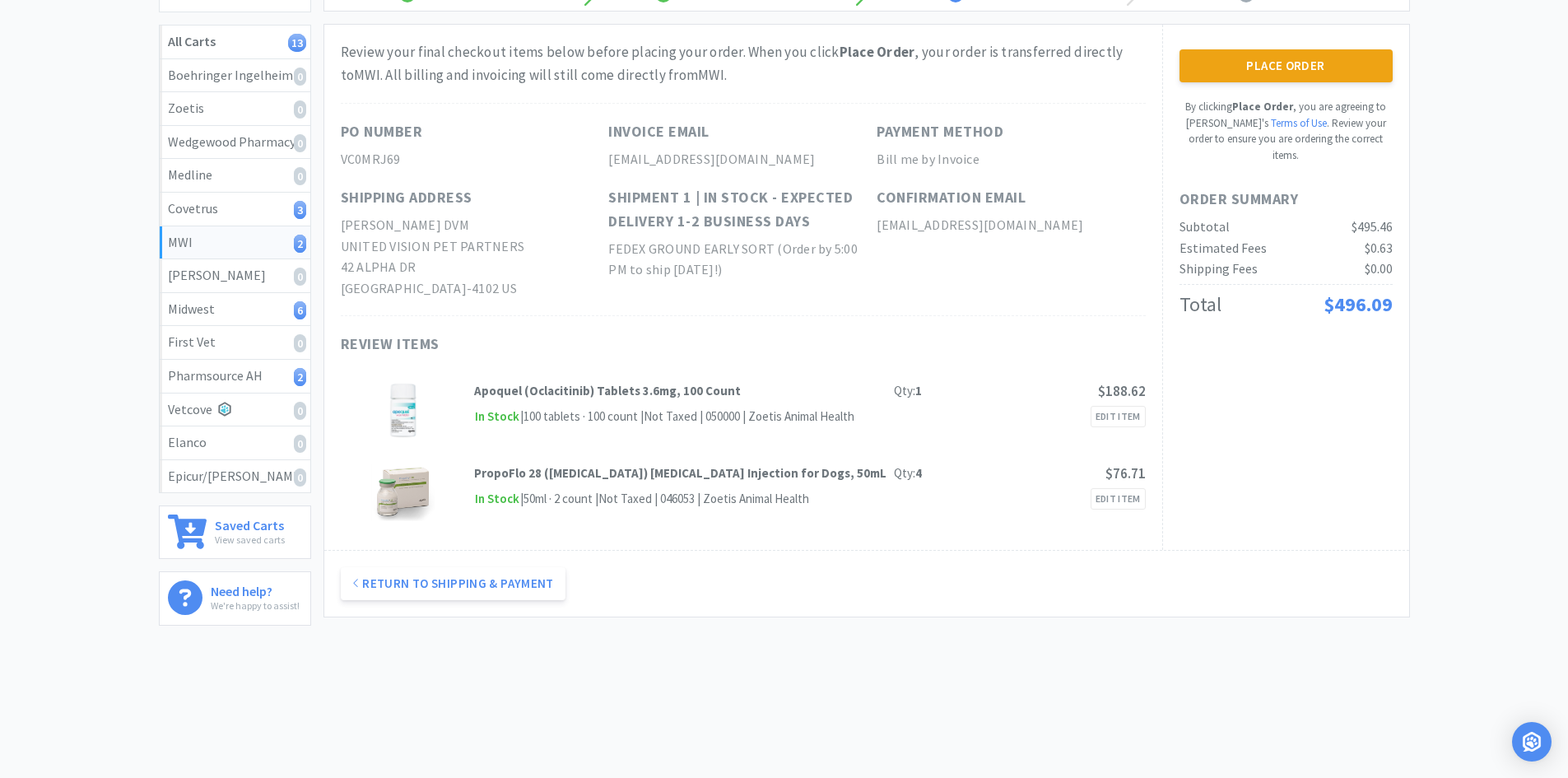
scroll to position [0, 0]
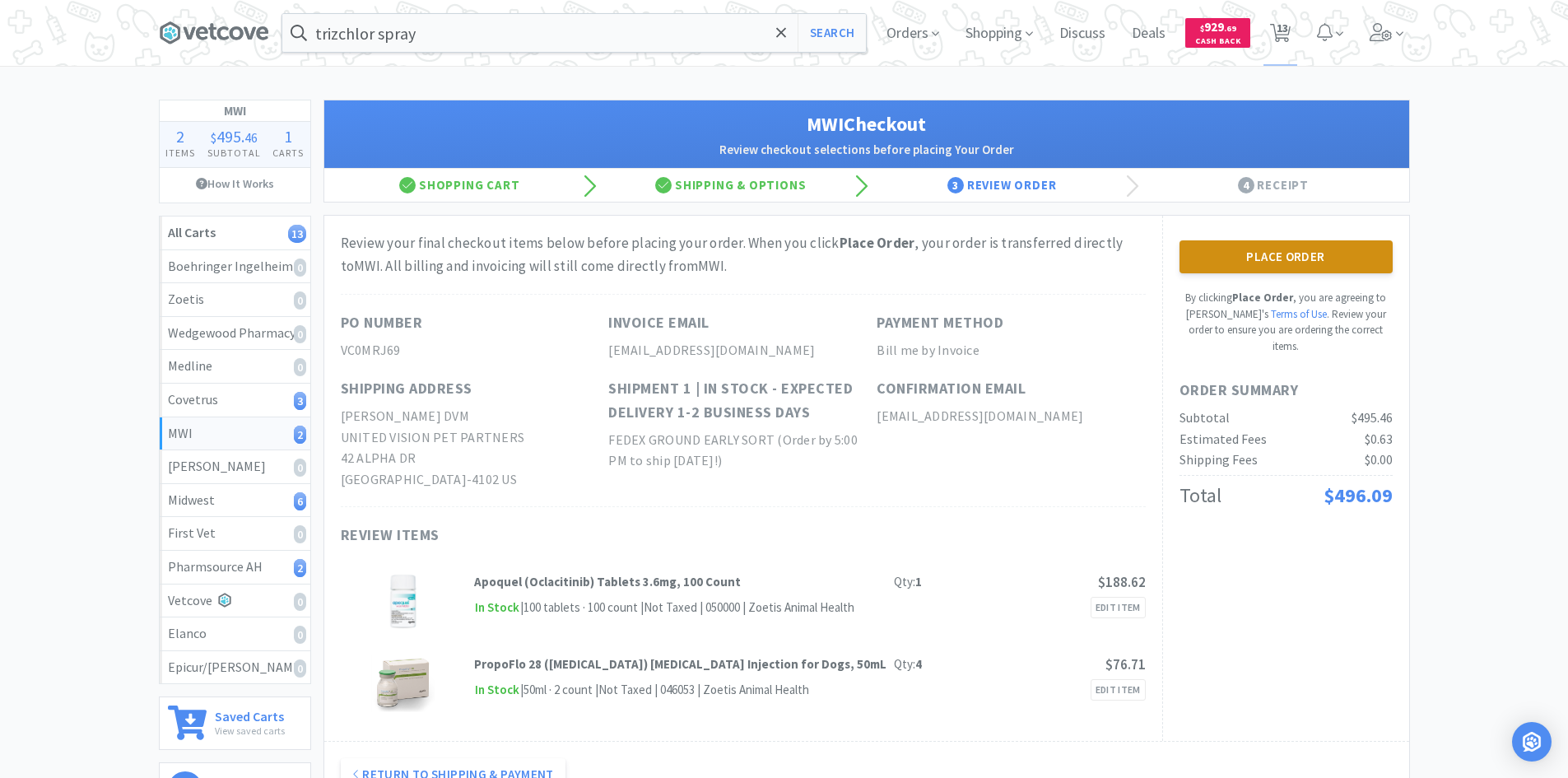
click at [1286, 255] on button "Place Order" at bounding box center [1285, 256] width 213 height 33
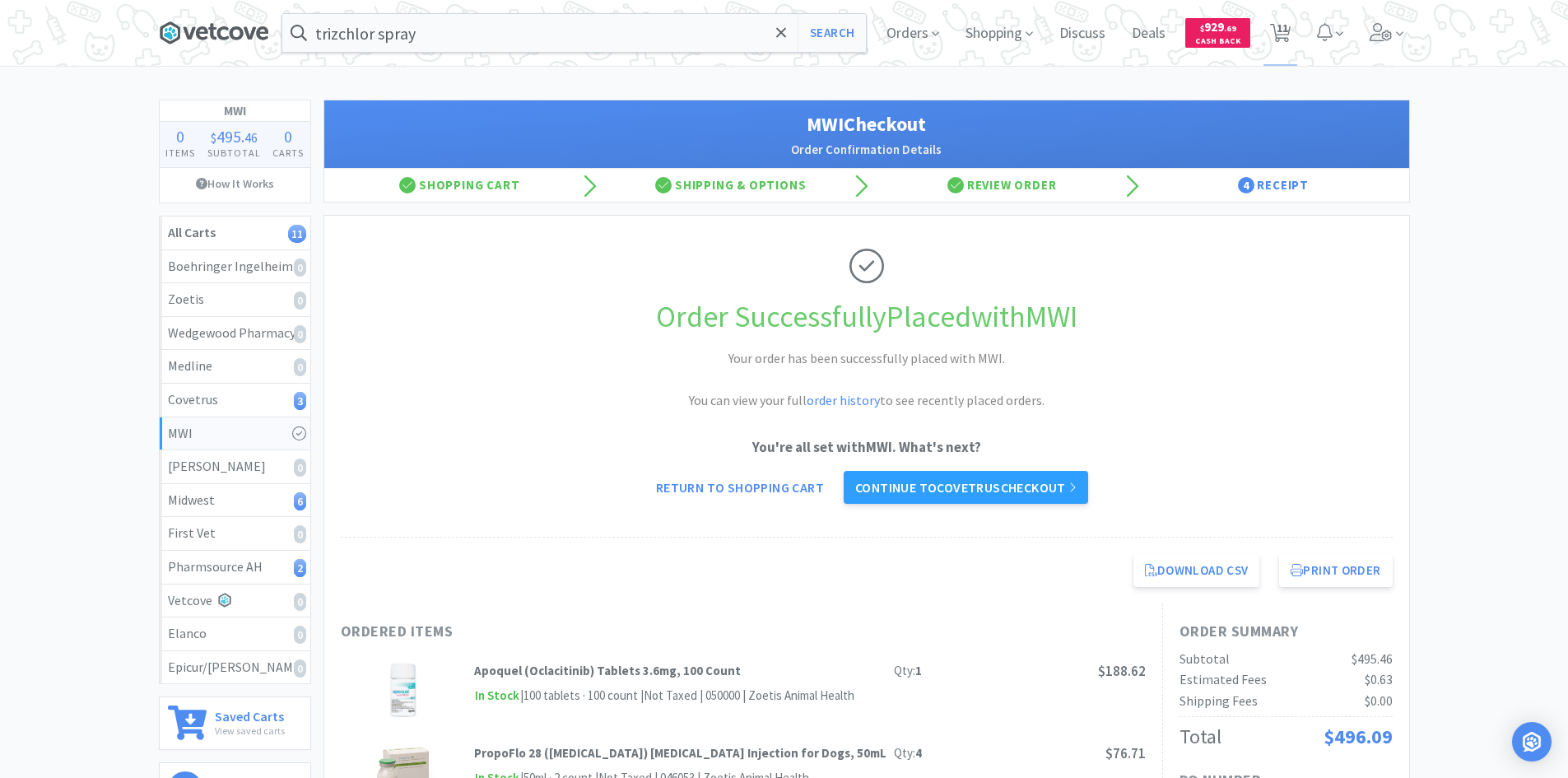
click at [238, 35] on icon at bounding box center [214, 33] width 110 height 25
